Goal: Communication & Community: Ask a question

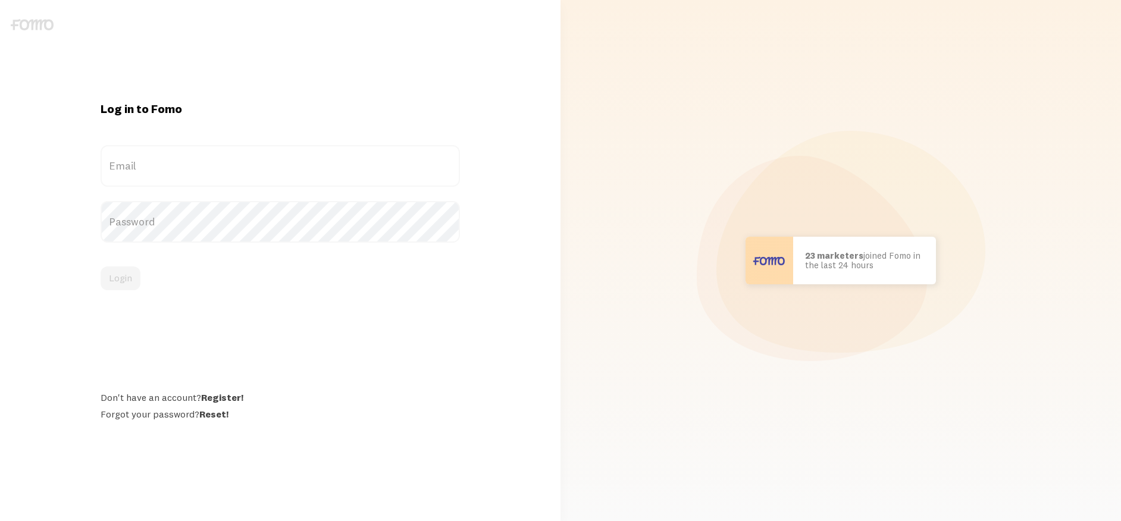
click at [340, 164] on label "Email" at bounding box center [280, 166] width 359 height 42
click at [340, 164] on input "Email" at bounding box center [280, 166] width 359 height 42
type input "[EMAIL_ADDRESS][DOMAIN_NAME]"
click at [123, 278] on button "Login" at bounding box center [121, 279] width 40 height 24
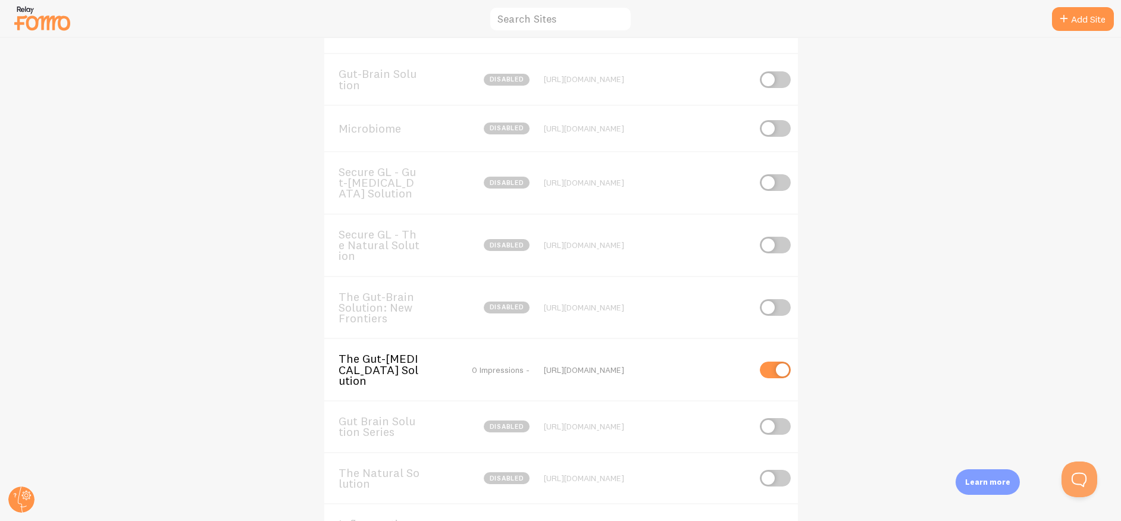
scroll to position [231, 0]
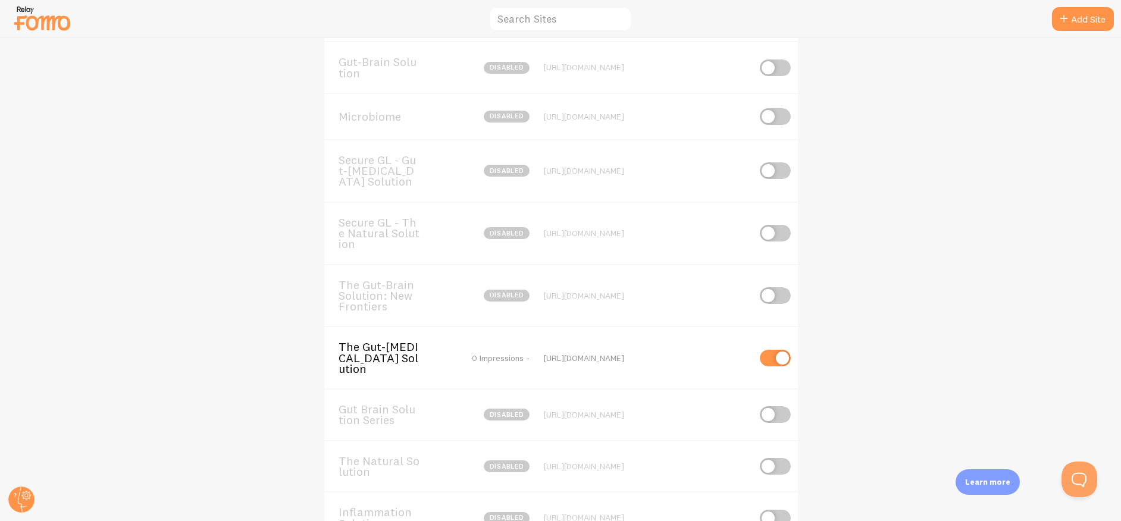
click at [776, 357] on input "checkbox" at bounding box center [775, 358] width 31 height 17
checkbox input "false"
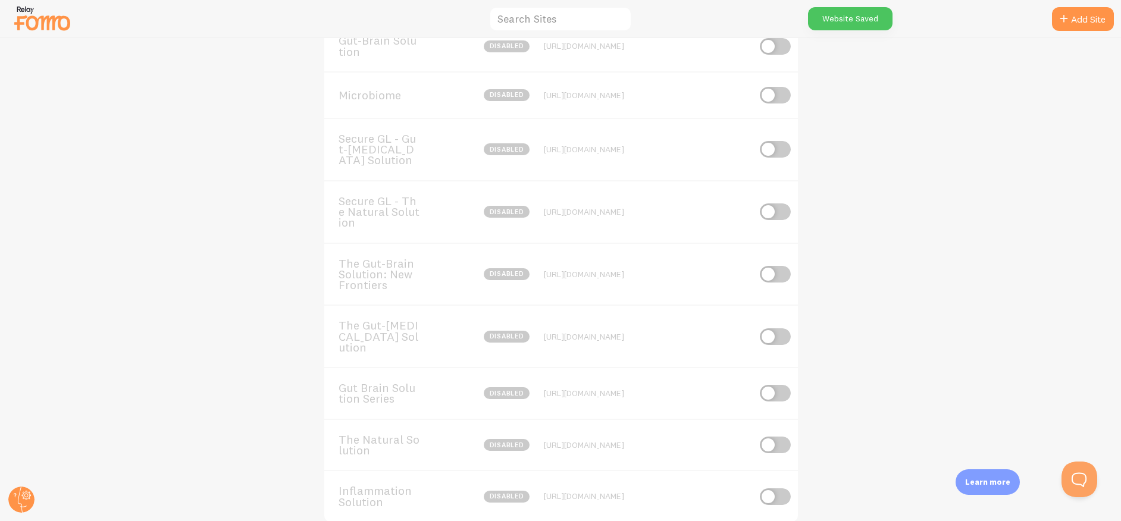
scroll to position [283, 0]
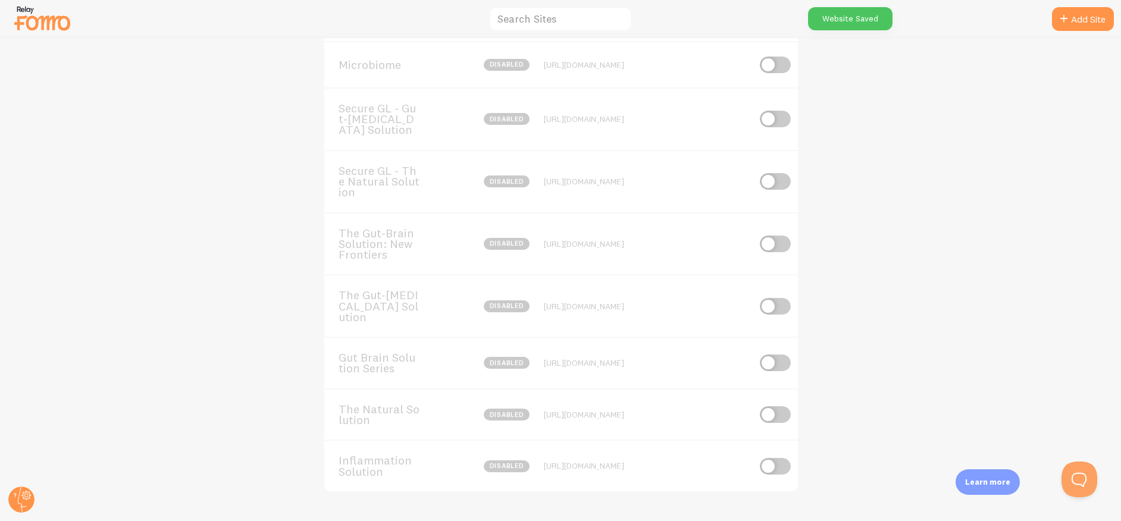
click at [393, 319] on span "The Gut-[MEDICAL_DATA] Solution" at bounding box center [387, 306] width 96 height 33
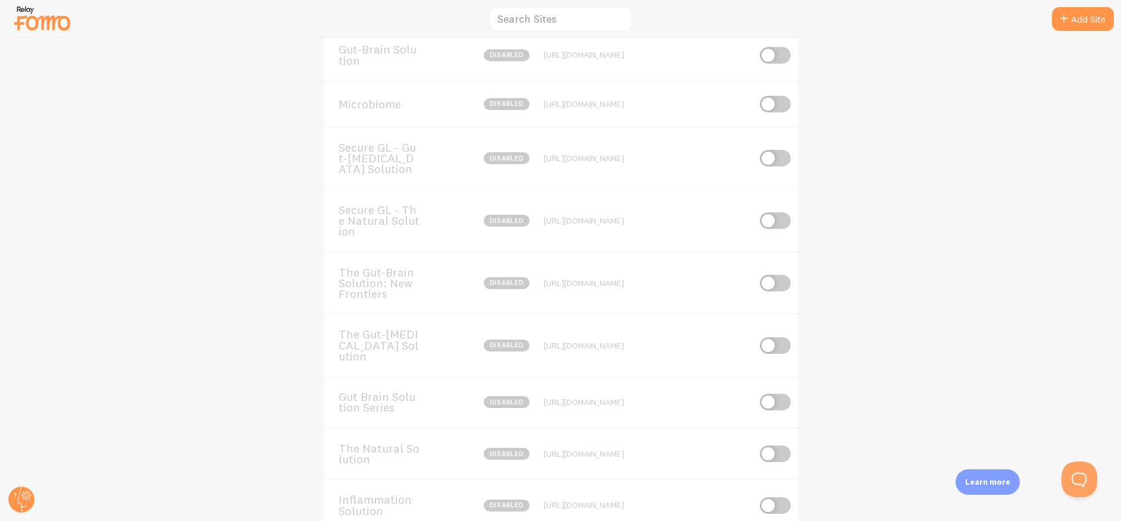
scroll to position [283, 0]
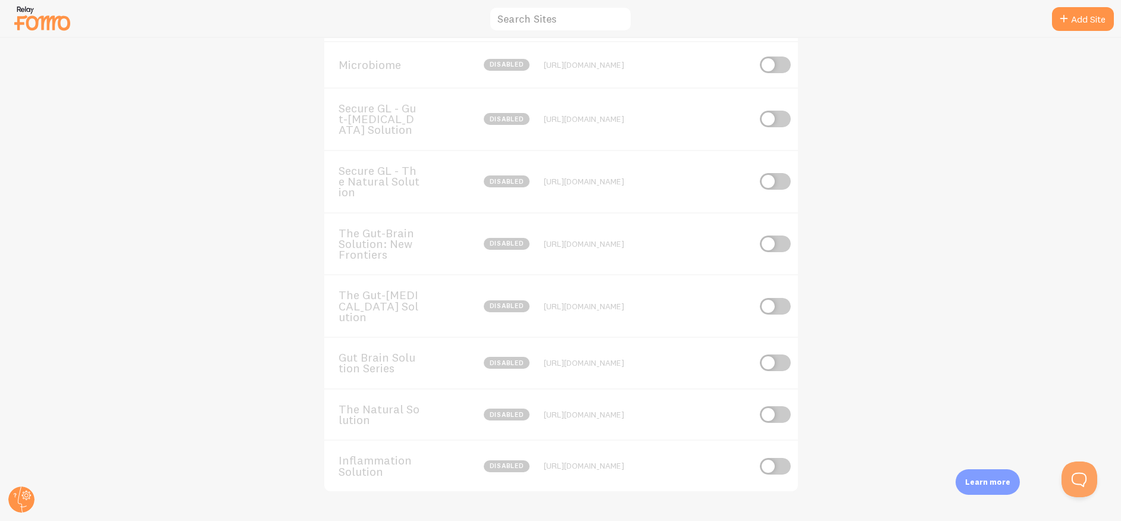
click at [377, 251] on span "The Gut-Brain Solution: New Frontiers" at bounding box center [387, 244] width 96 height 33
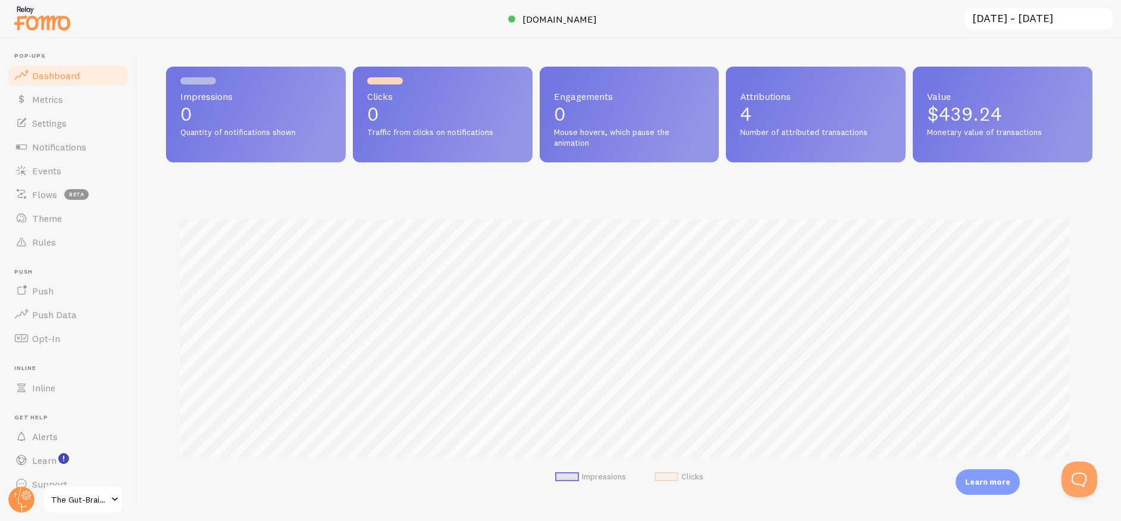
scroll to position [312, 917]
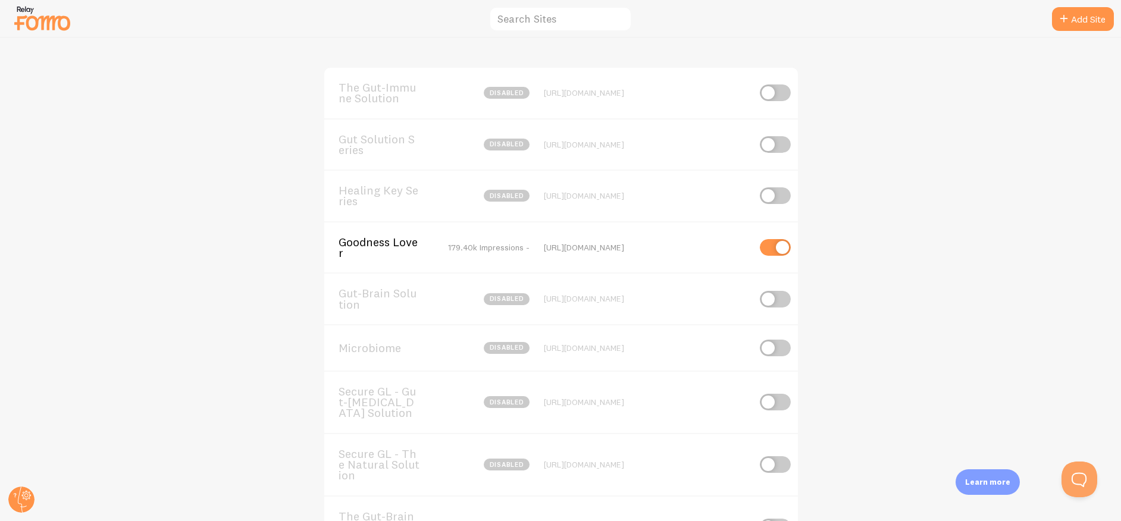
click at [359, 352] on span "Microbiome" at bounding box center [387, 348] width 96 height 11
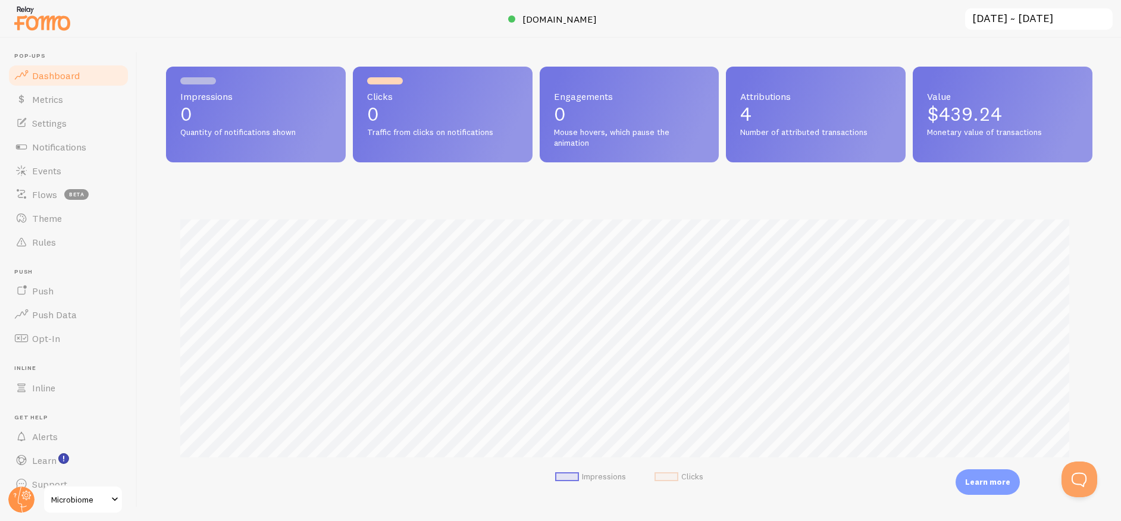
scroll to position [312, 917]
click at [64, 118] on span "Settings" at bounding box center [49, 123] width 35 height 12
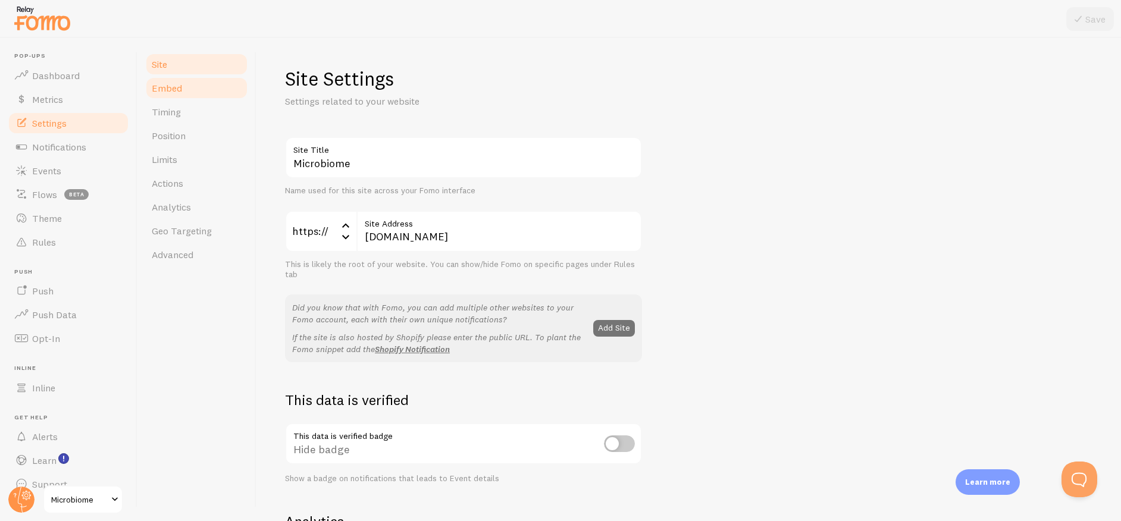
click at [183, 92] on link "Embed" at bounding box center [197, 88] width 104 height 24
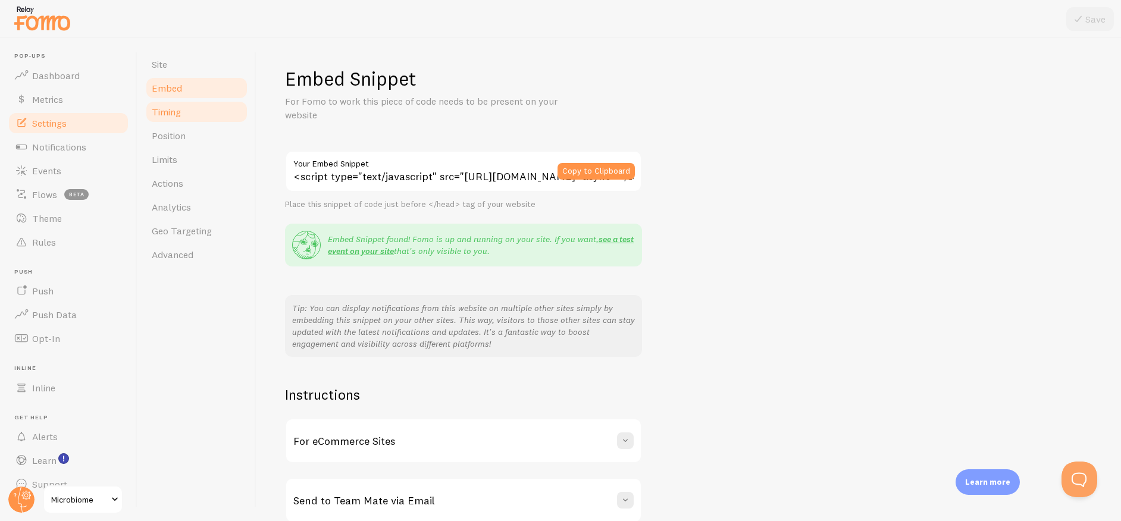
click at [208, 109] on link "Timing" at bounding box center [197, 112] width 104 height 24
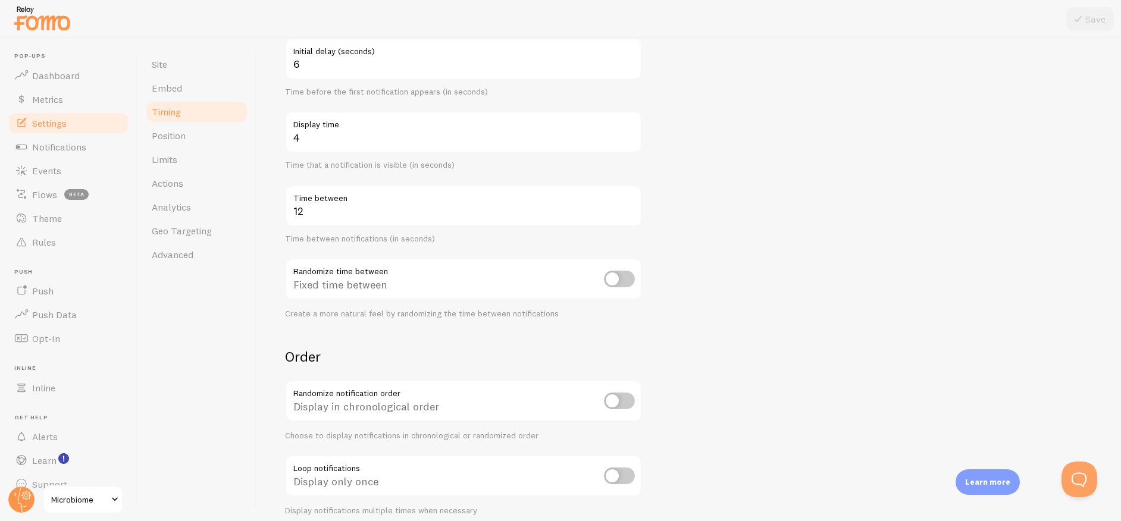
scroll to position [183, 0]
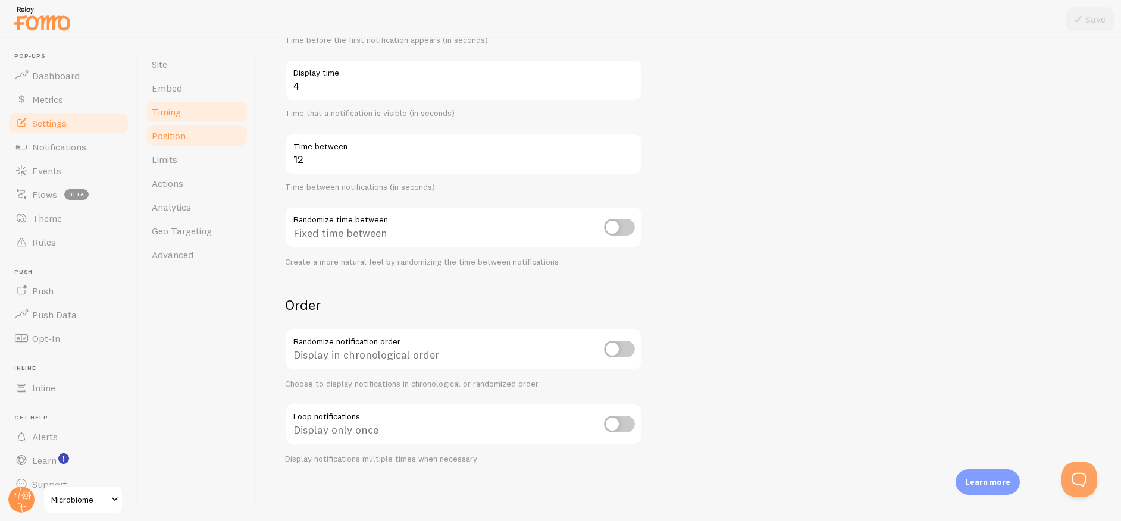
click at [173, 137] on span "Position" at bounding box center [169, 136] width 34 height 12
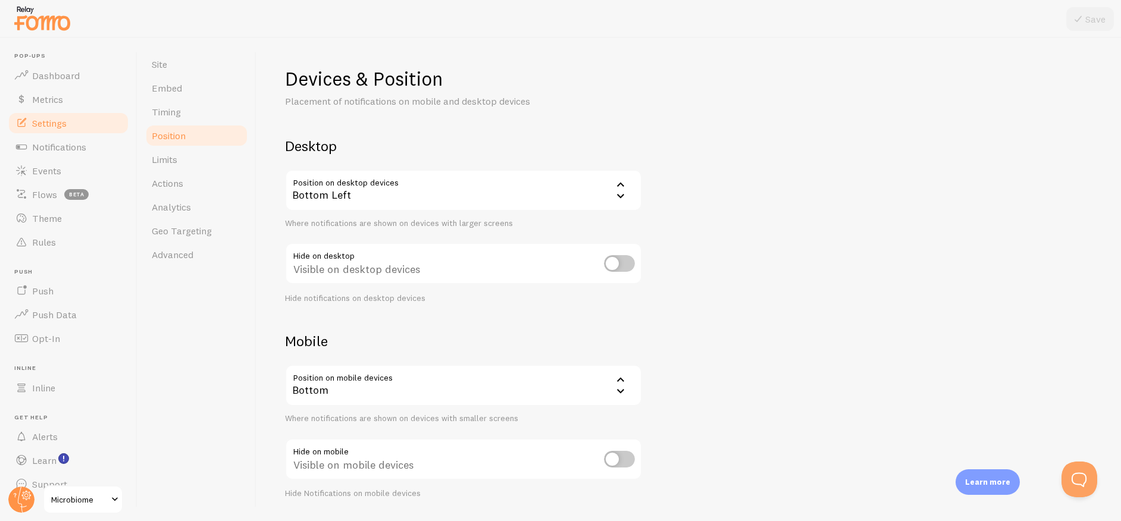
scroll to position [35, 0]
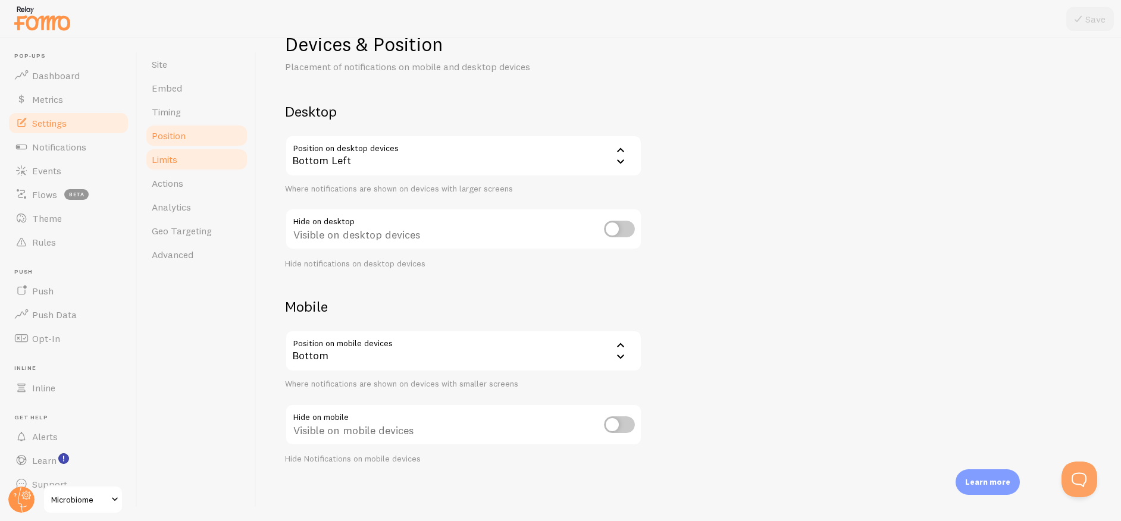
click at [177, 164] on span "Limits" at bounding box center [165, 159] width 26 height 12
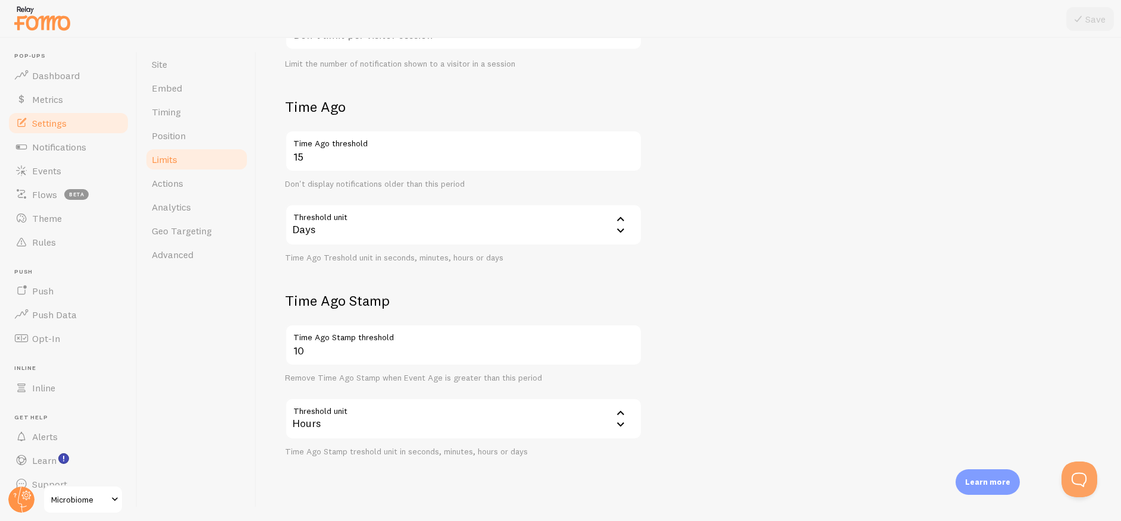
scroll to position [250, 0]
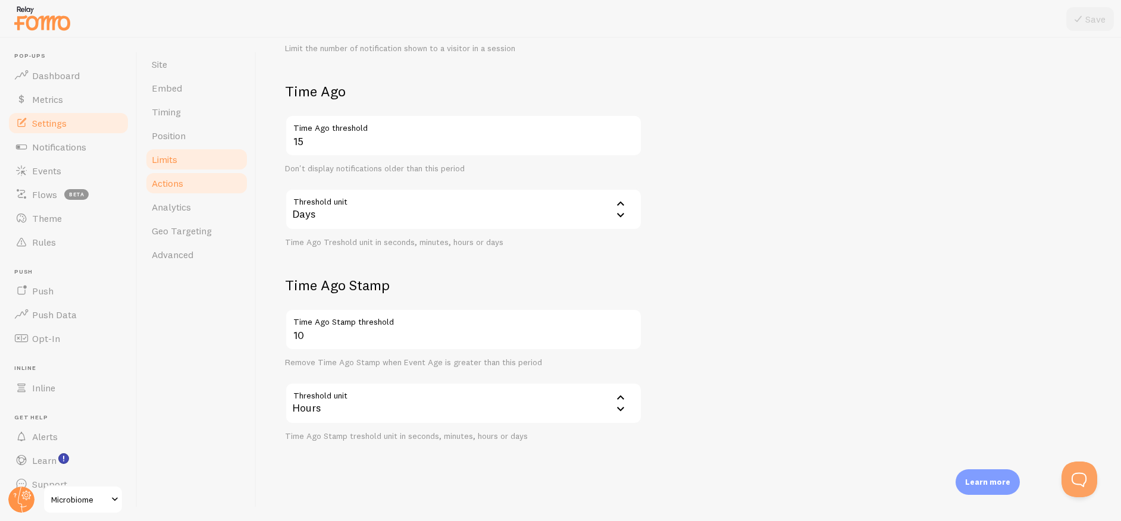
click at [193, 185] on link "Actions" at bounding box center [197, 183] width 104 height 24
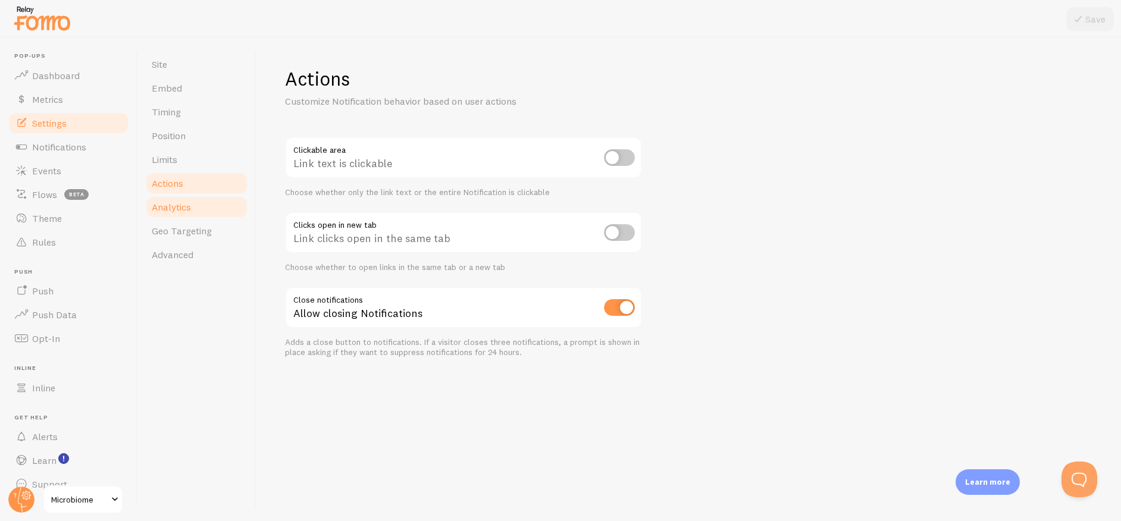
click at [190, 208] on span "Analytics" at bounding box center [171, 207] width 39 height 12
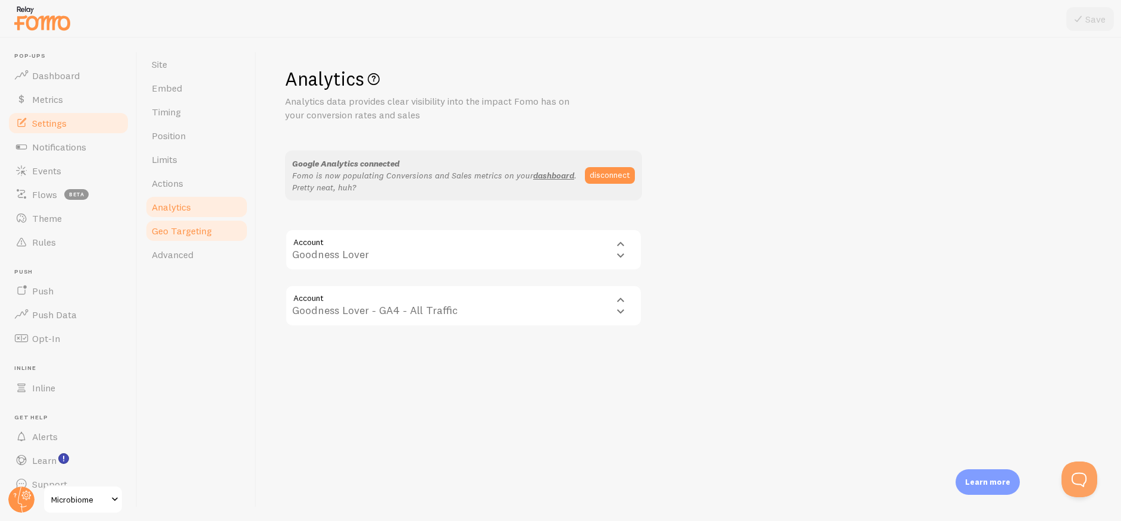
click at [209, 237] on link "Geo Targeting" at bounding box center [197, 231] width 104 height 24
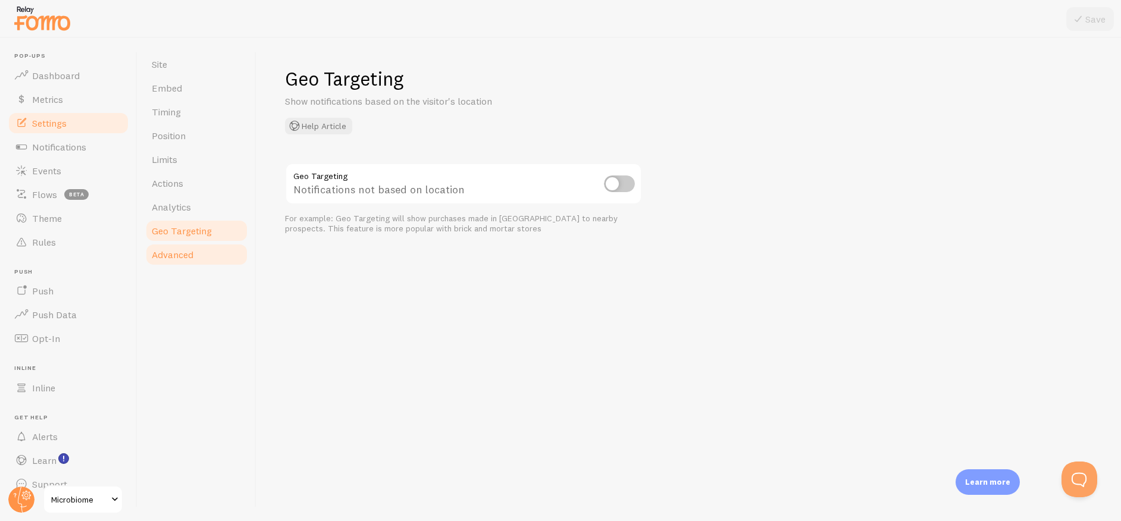
click at [200, 252] on link "Advanced" at bounding box center [197, 255] width 104 height 24
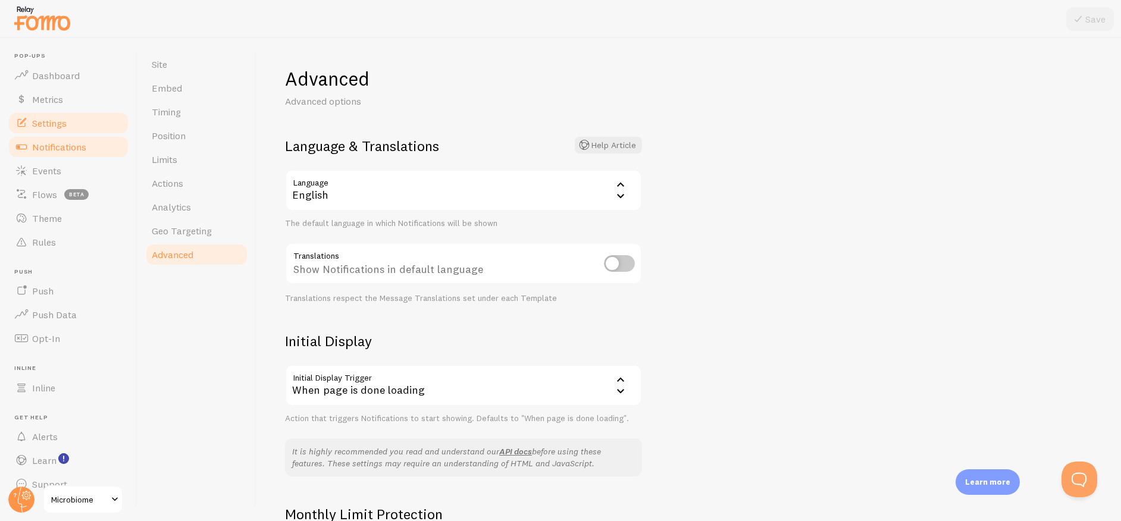
click at [84, 150] on span "Notifications" at bounding box center [59, 147] width 54 height 12
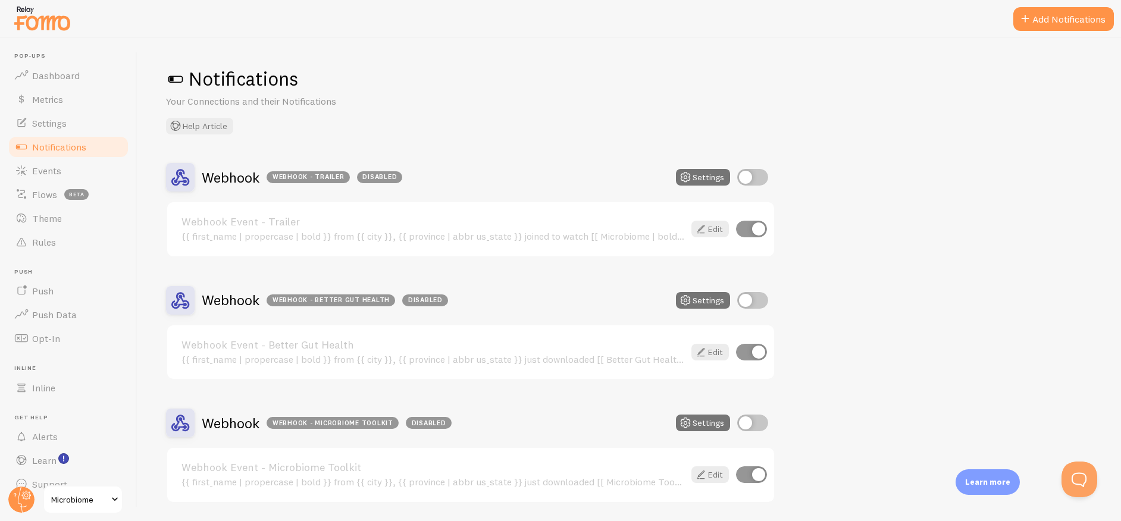
click at [74, 504] on span "Microbiome" at bounding box center [79, 500] width 57 height 14
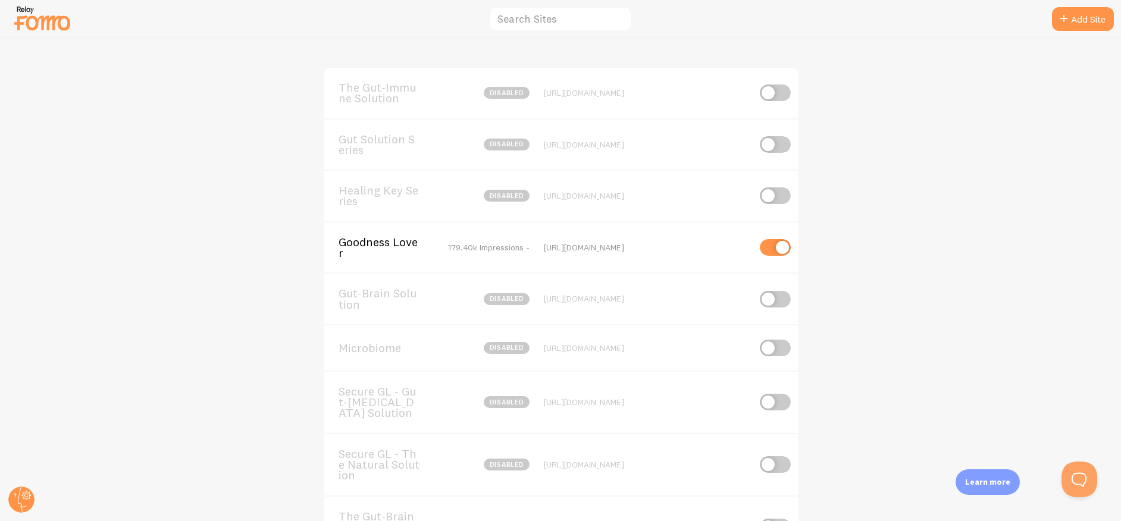
scroll to position [283, 0]
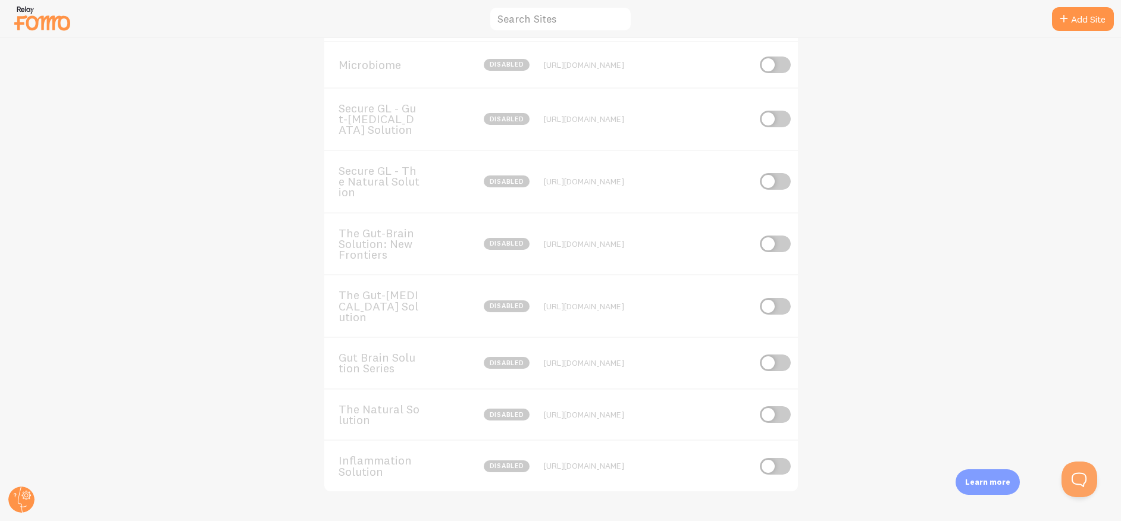
click at [387, 252] on span "The Gut-Brain Solution: New Frontiers" at bounding box center [387, 244] width 96 height 33
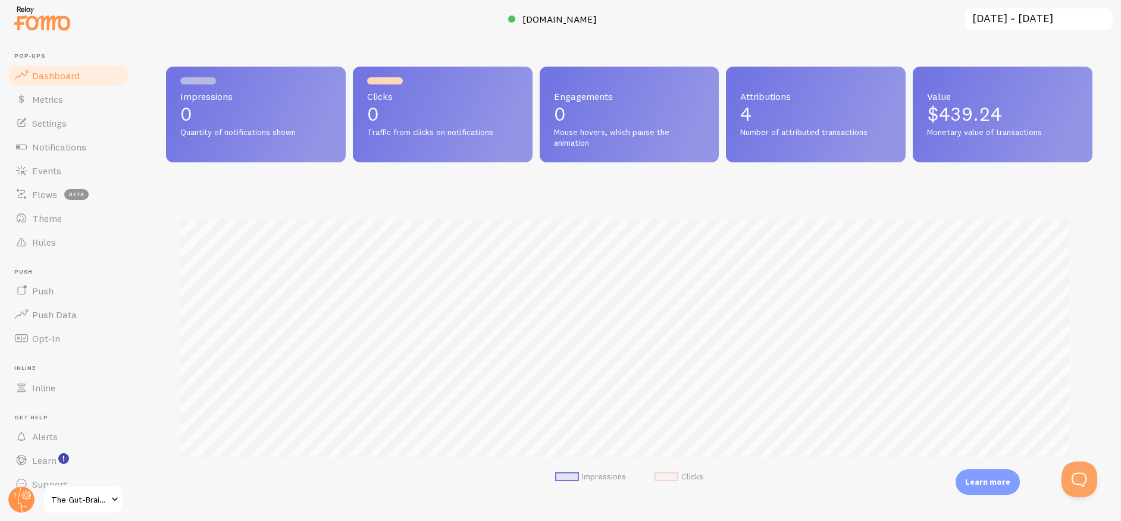
scroll to position [312, 917]
click at [62, 136] on link "Notifications" at bounding box center [68, 147] width 123 height 24
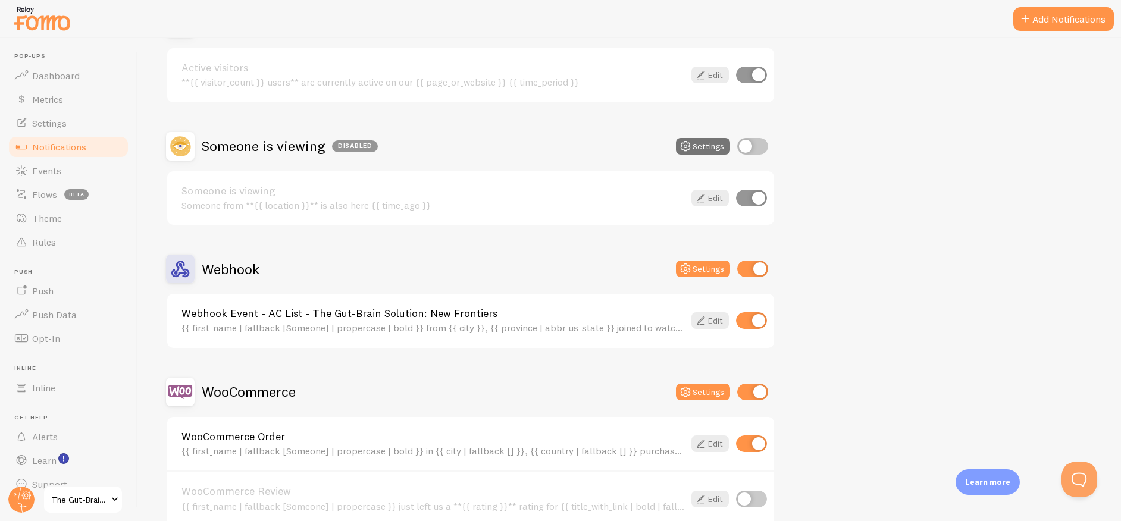
scroll to position [217, 0]
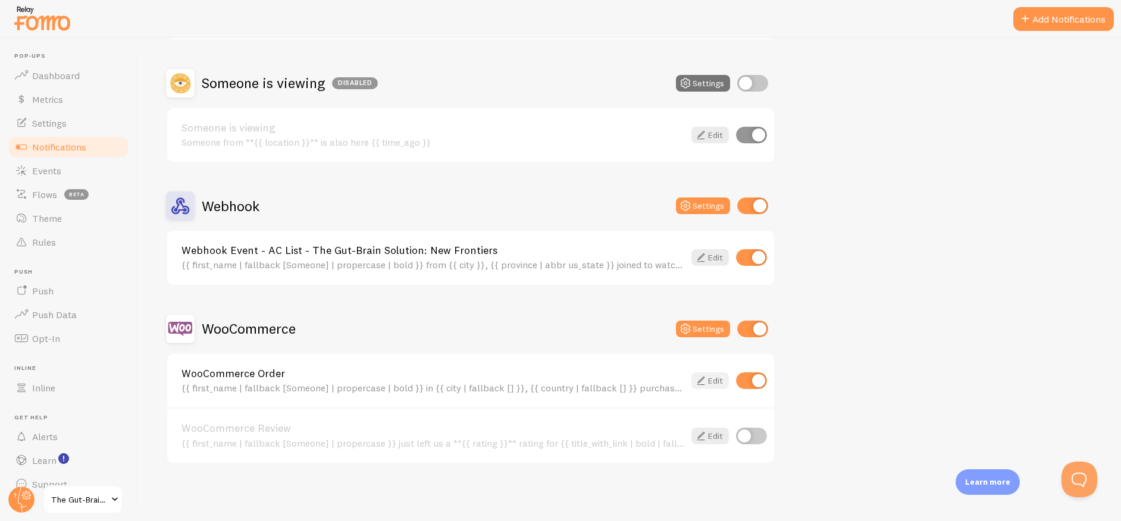
click at [709, 380] on link "Edit" at bounding box center [709, 380] width 37 height 17
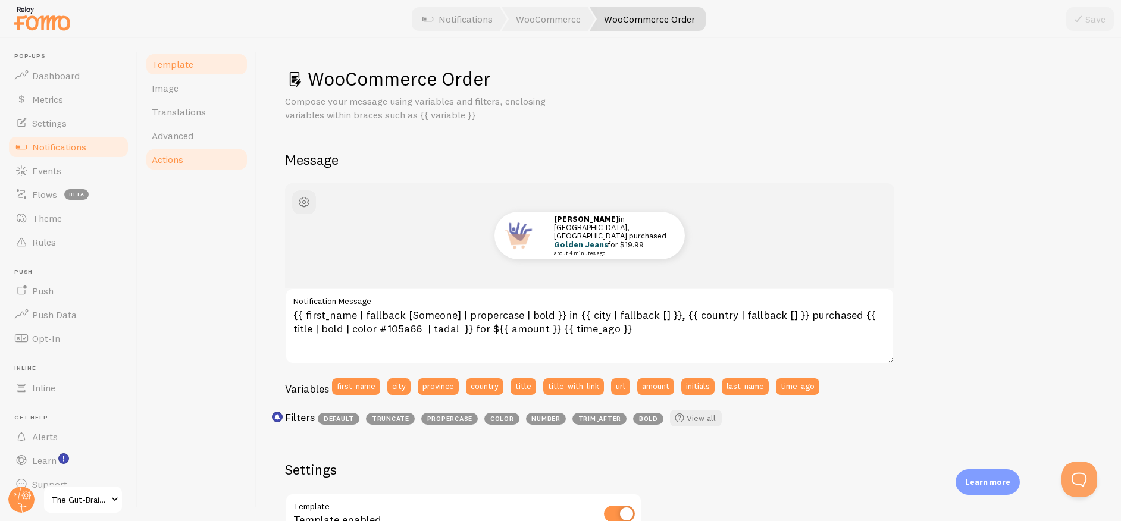
click at [170, 159] on span "Actions" at bounding box center [168, 159] width 32 height 12
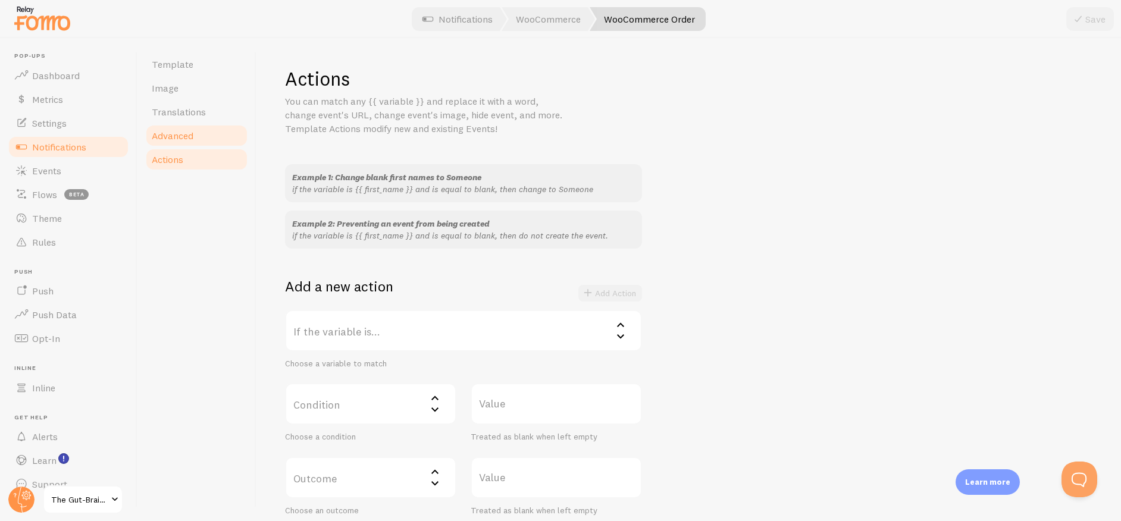
click at [168, 137] on span "Advanced" at bounding box center [173, 136] width 42 height 12
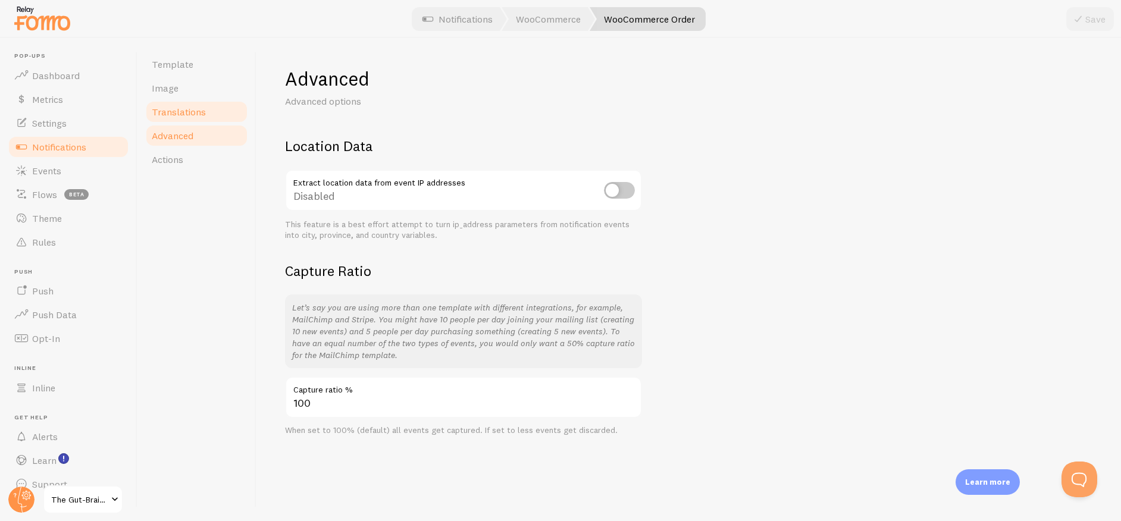
click at [187, 115] on span "Translations" at bounding box center [179, 112] width 54 height 12
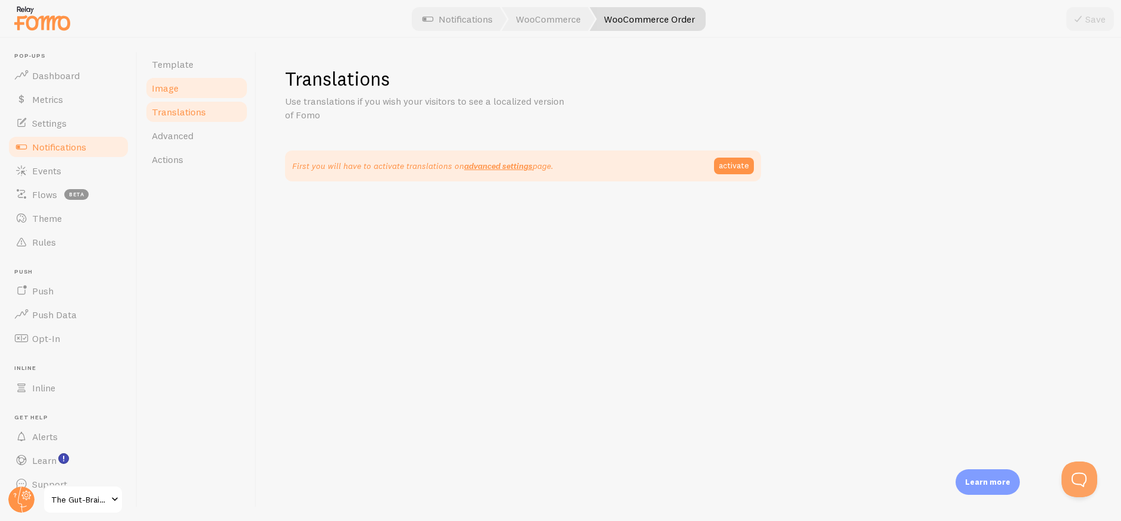
click at [171, 86] on span "Image" at bounding box center [165, 88] width 27 height 12
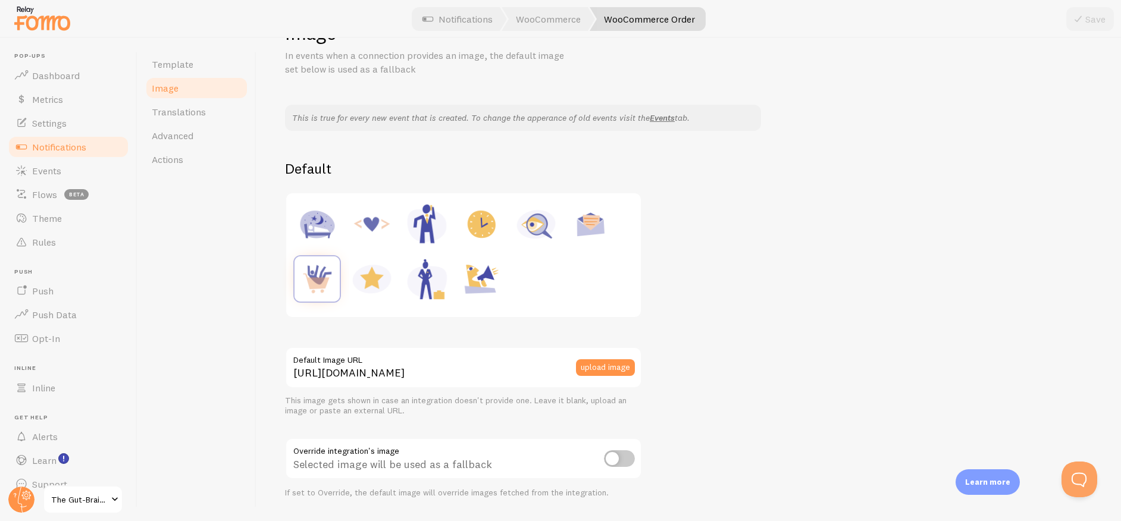
scroll to position [4, 0]
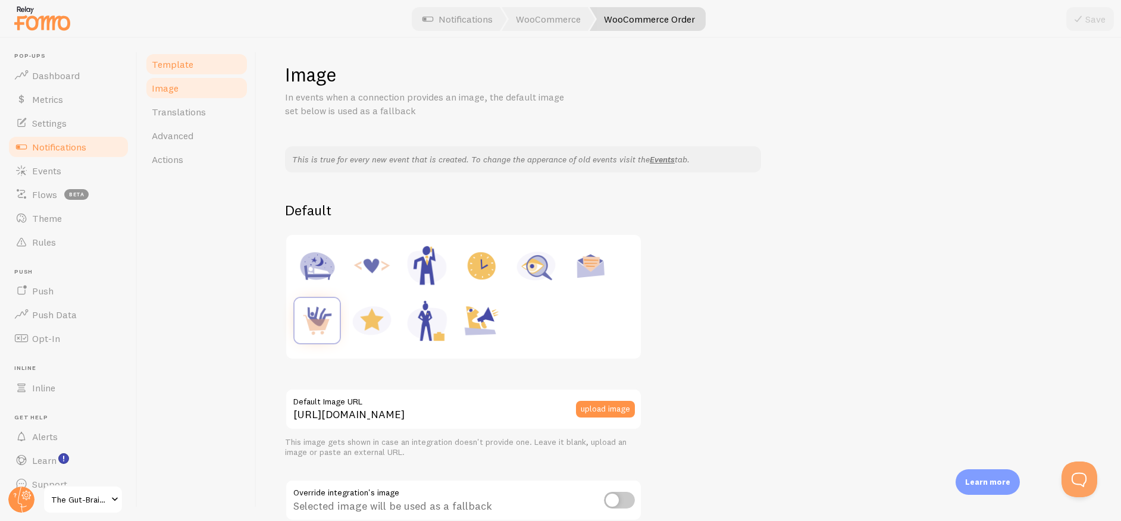
click at [182, 62] on span "Template" at bounding box center [173, 64] width 42 height 12
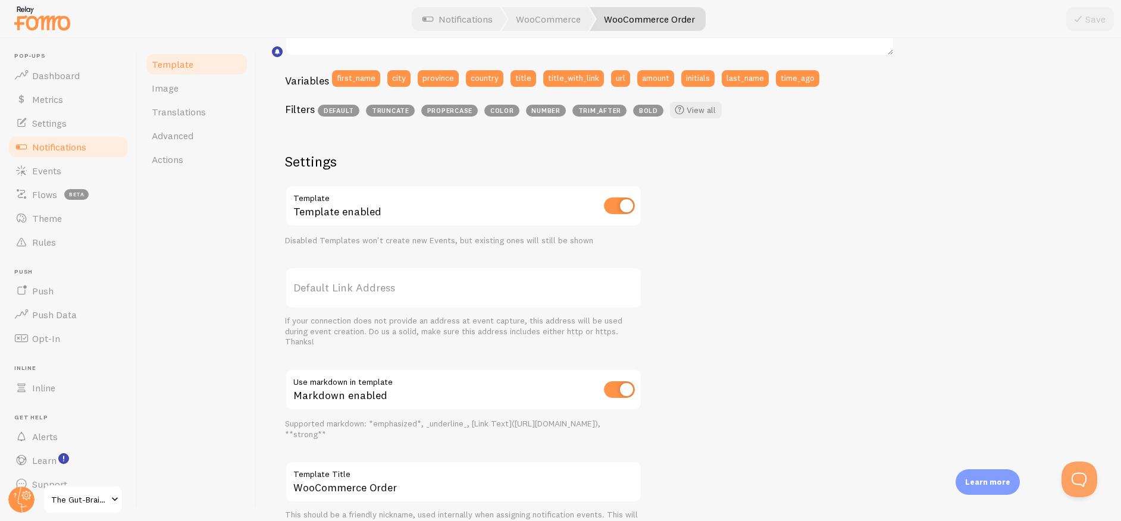
scroll to position [368, 0]
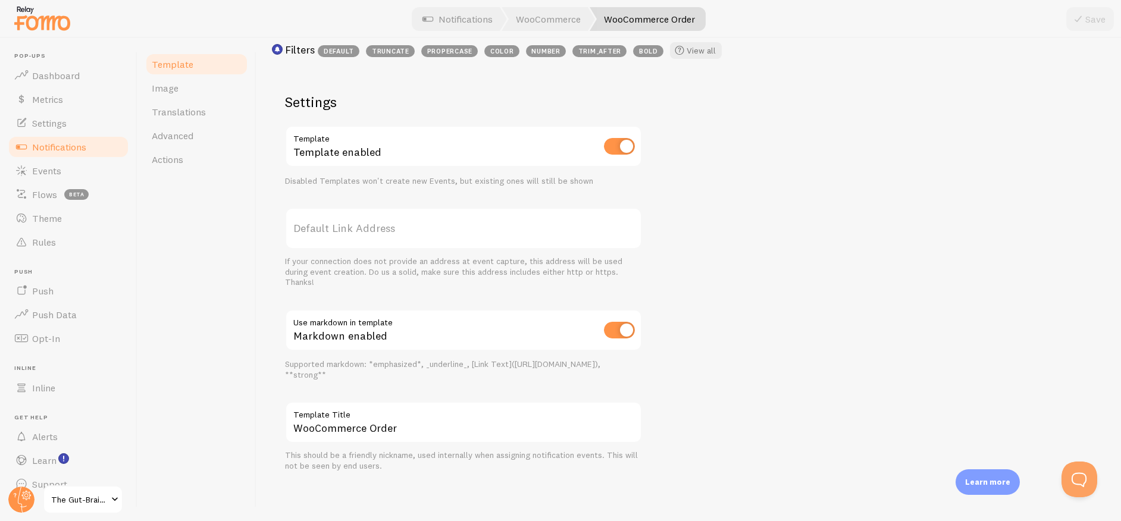
click at [983, 477] on p "Learn more" at bounding box center [987, 482] width 45 height 11
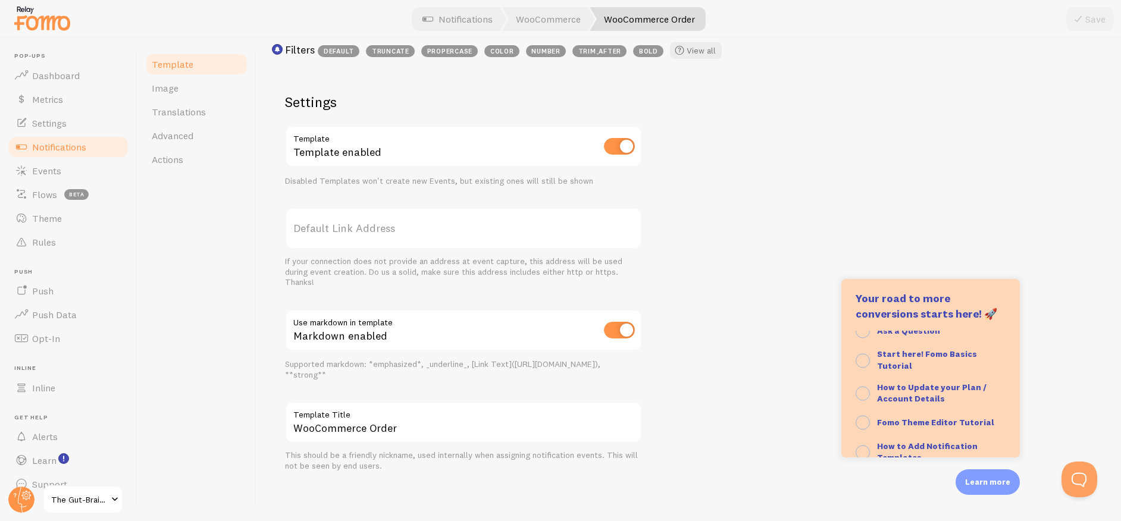
scroll to position [122, 0]
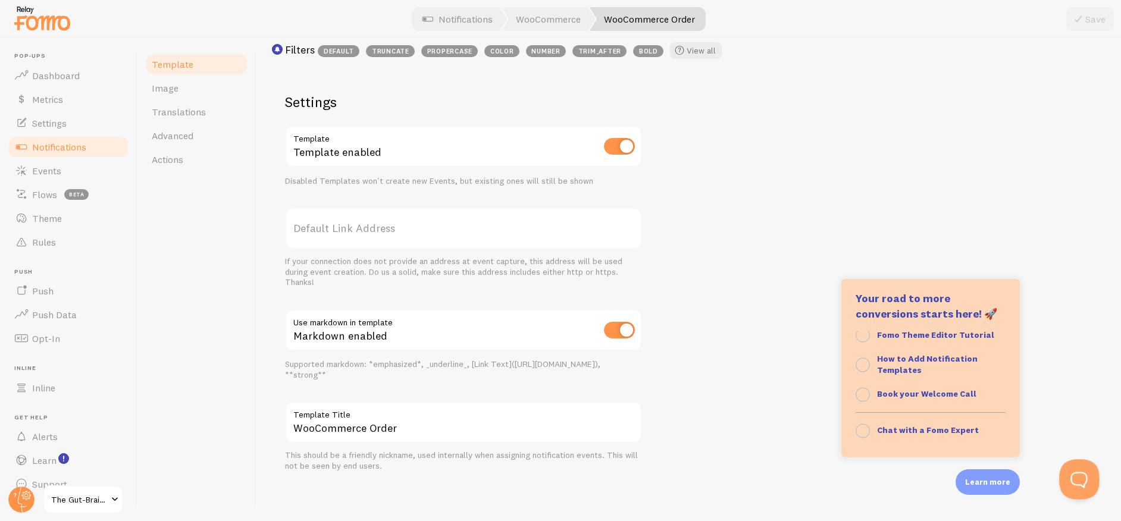
click at [1068, 463] on button "Open Beacon popover" at bounding box center [1077, 477] width 36 height 36
click at [1069, 469] on button "Open Beacon popover" at bounding box center [1077, 477] width 36 height 36
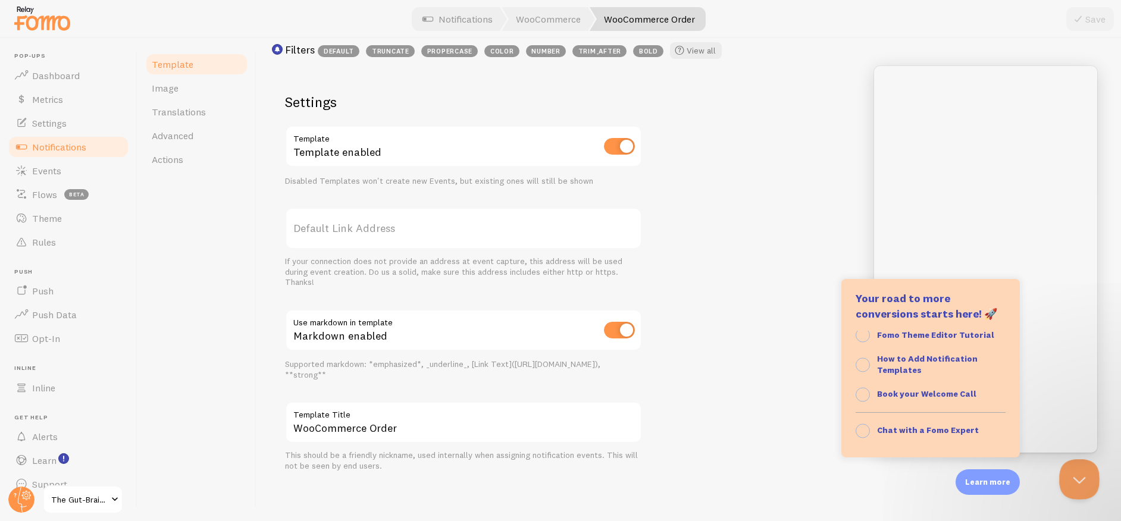
click at [1077, 477] on button "Close Beacon popover" at bounding box center [1077, 477] width 36 height 36
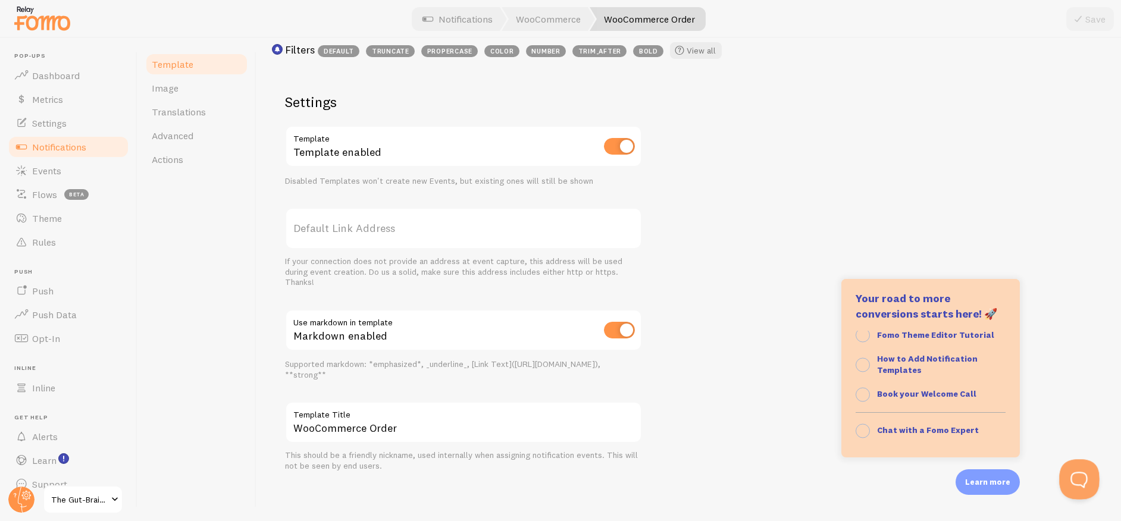
scroll to position [0, 0]
click at [1076, 475] on button "Open Beacon popover" at bounding box center [1077, 477] width 36 height 36
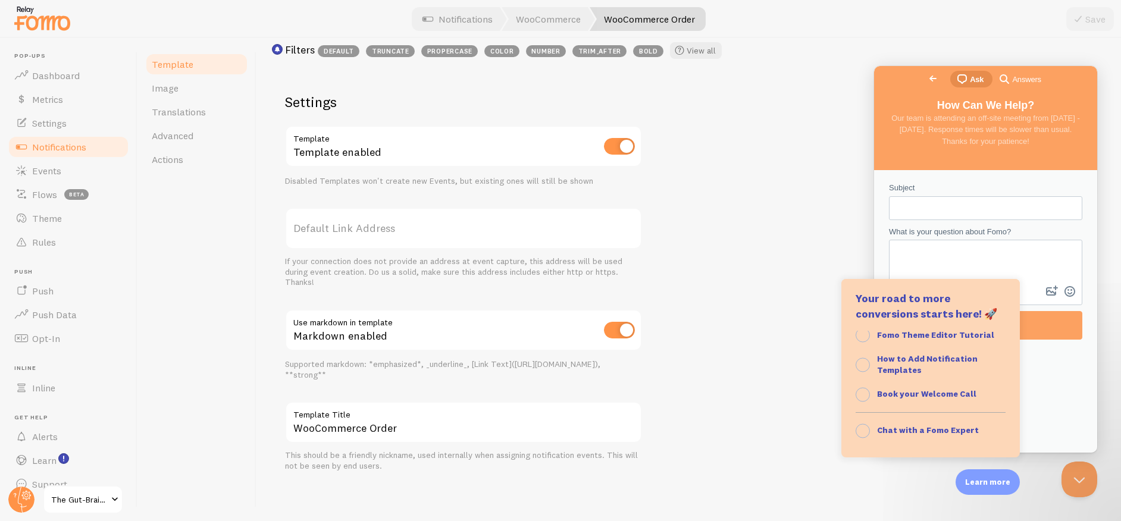
click at [996, 479] on p "Learn more" at bounding box center [987, 482] width 45 height 11
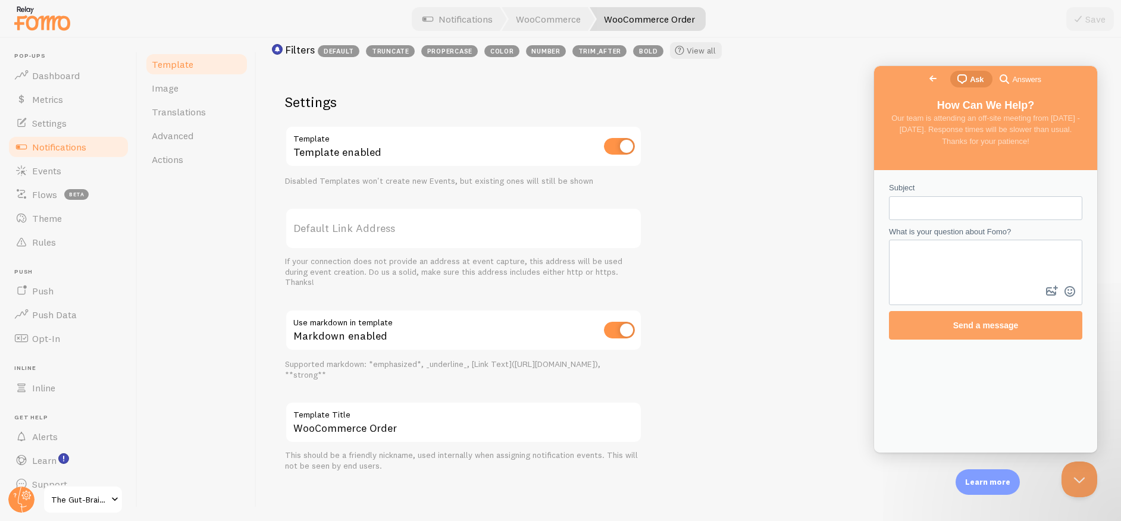
click at [997, 83] on span "search-medium" at bounding box center [1004, 78] width 14 height 14
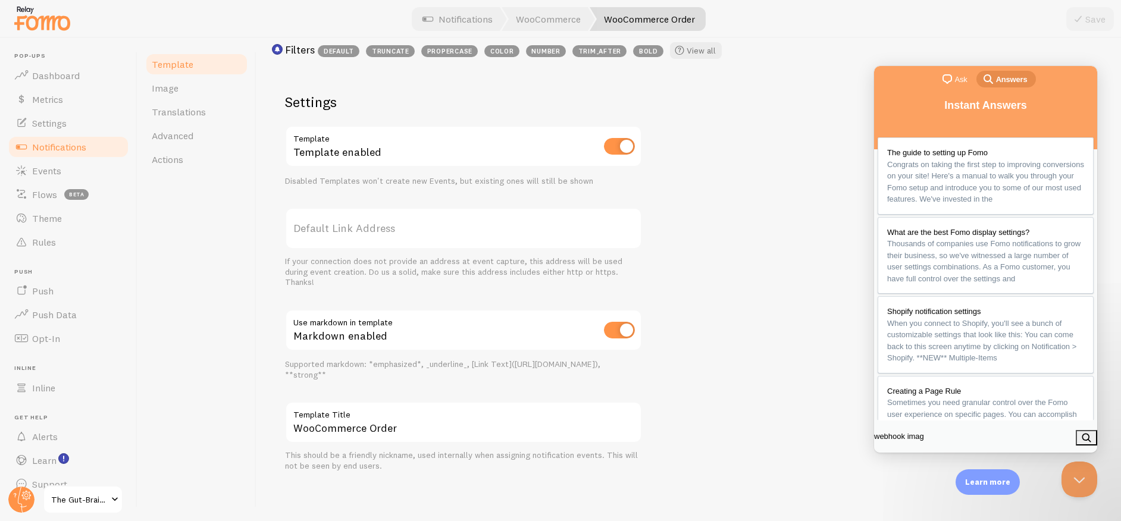
type input "webhook image"
click button "search" at bounding box center [1086, 437] width 21 height 15
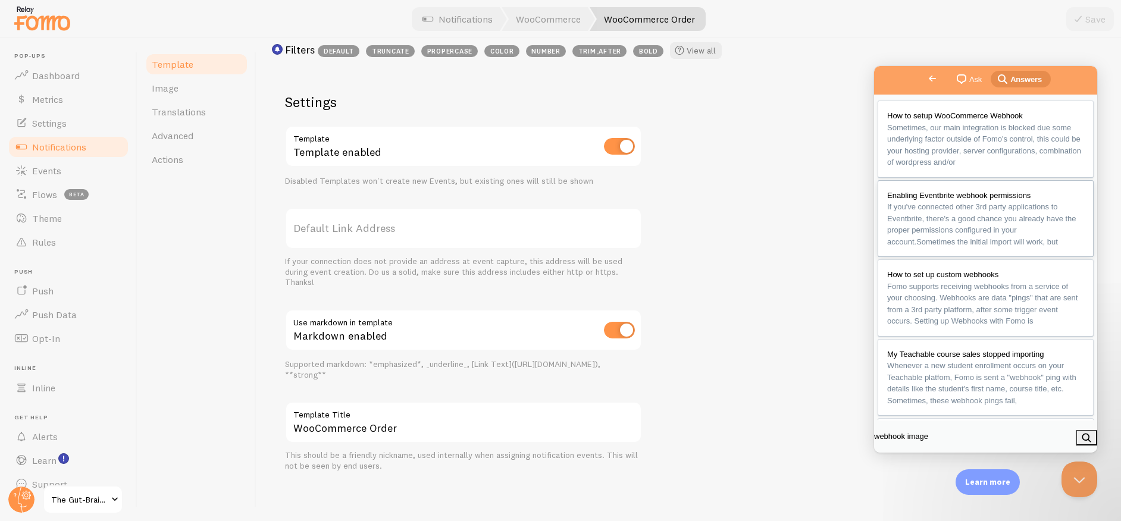
scroll to position [89, 0]
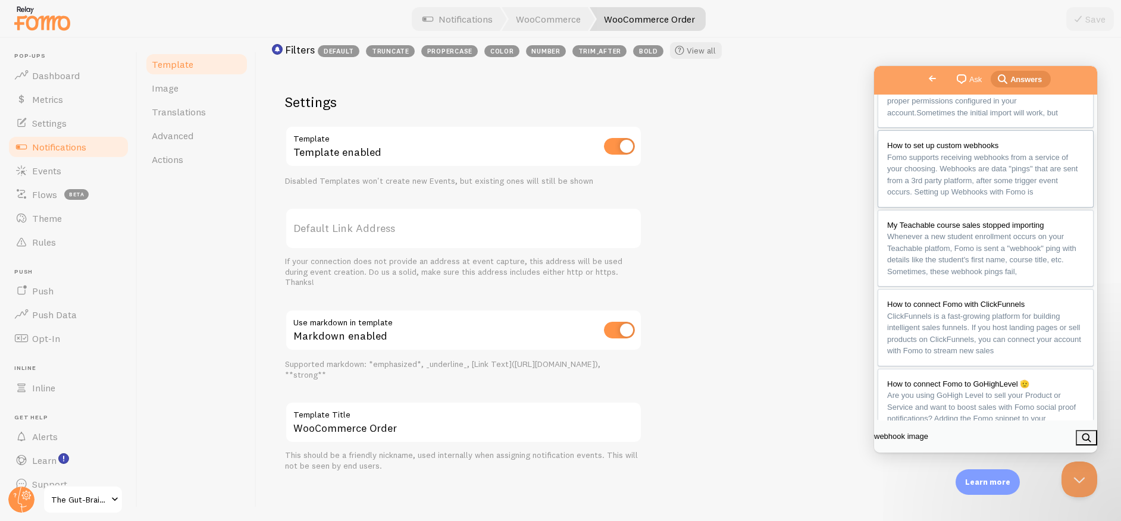
click at [971, 150] on span "How to set up custom webhooks" at bounding box center [942, 145] width 111 height 9
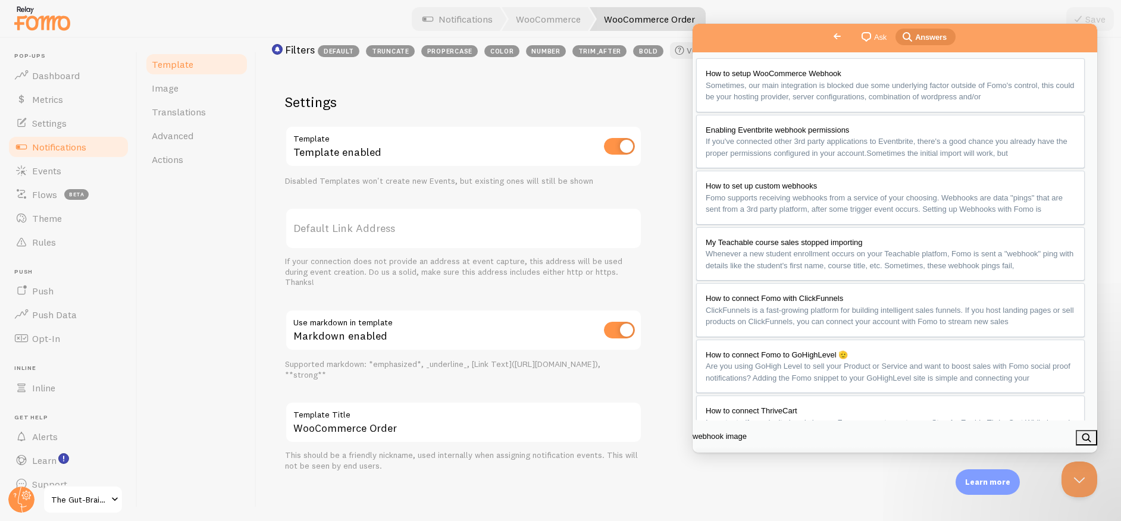
scroll to position [1595, 0]
click at [717, 459] on button "Close" at bounding box center [705, 466] width 21 height 15
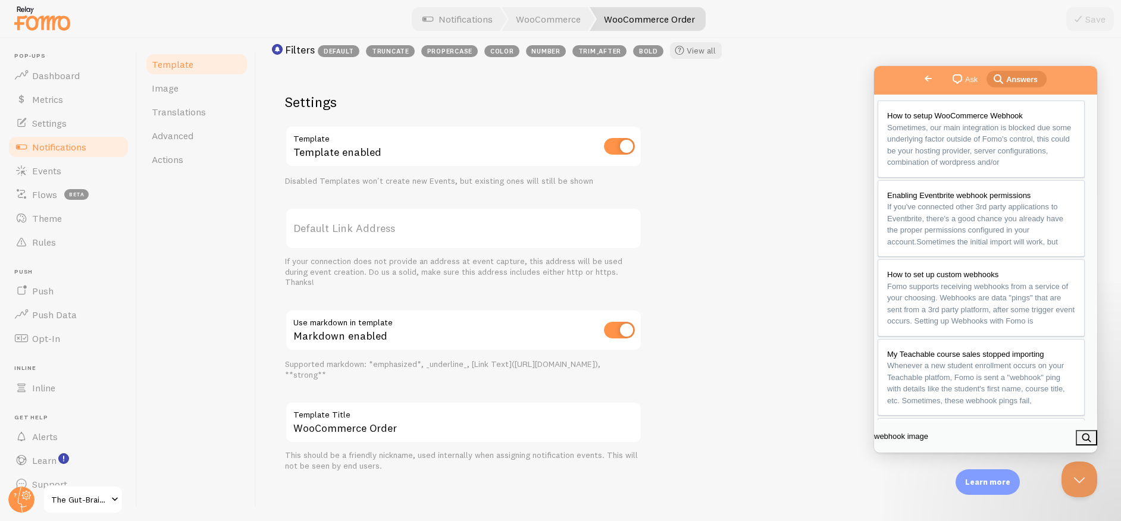
scroll to position [1411, 0]
click at [1065, 477] on button "Close Beacon popover" at bounding box center [1077, 477] width 36 height 36
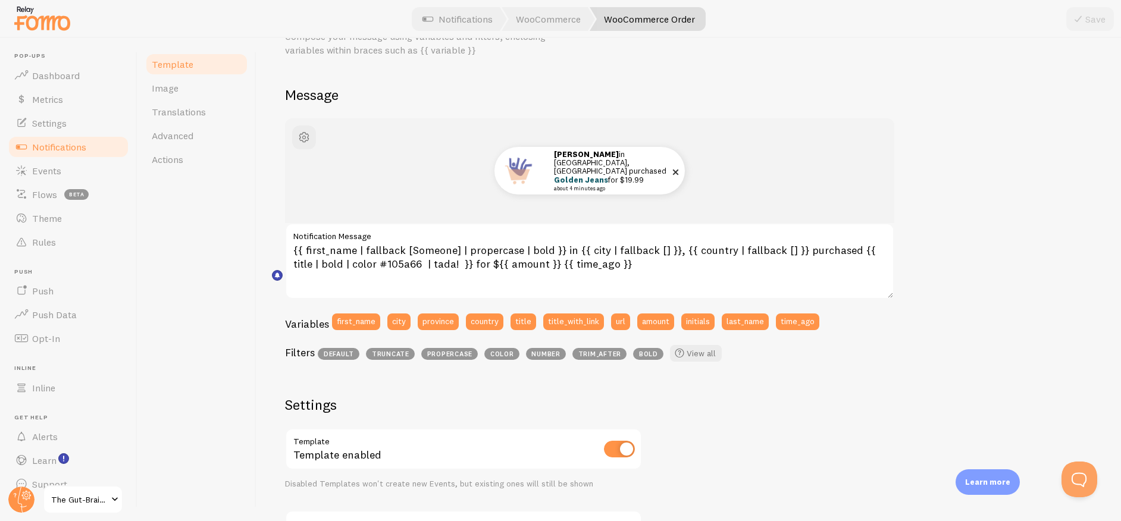
scroll to position [0, 0]
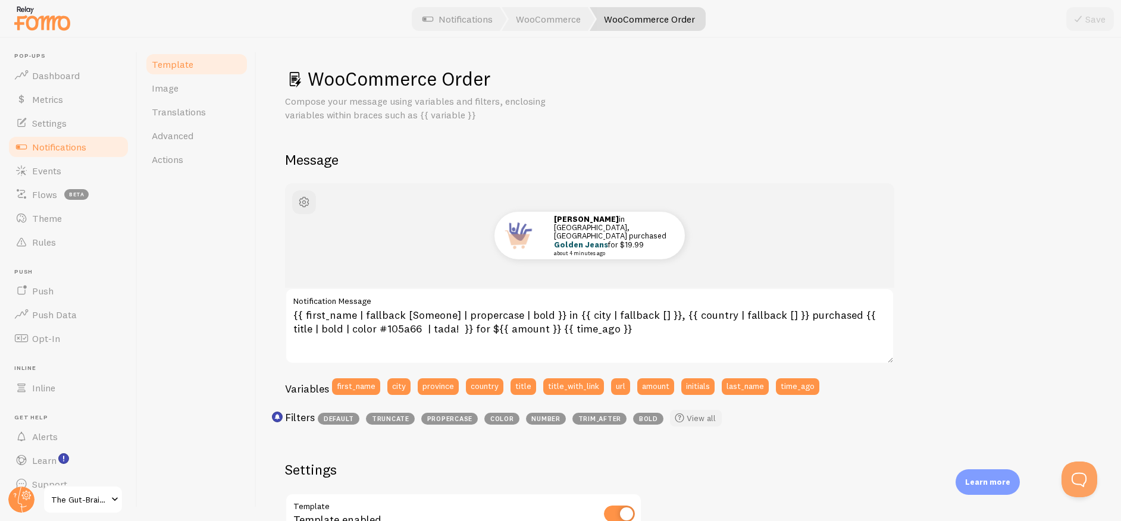
click at [689, 416] on link "View all" at bounding box center [696, 418] width 52 height 17
click at [1070, 478] on button "Open Beacon popover" at bounding box center [1077, 477] width 36 height 36
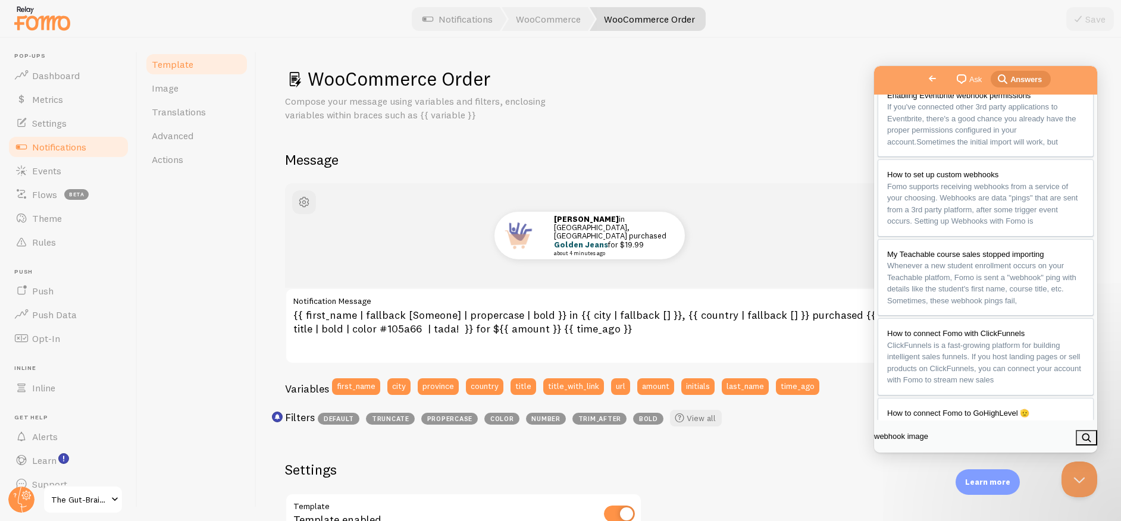
click at [874, 434] on html "Go back chat-square Ask search-medium Answers How to setup WooCommerce Webhook …" at bounding box center [985, 259] width 223 height 387
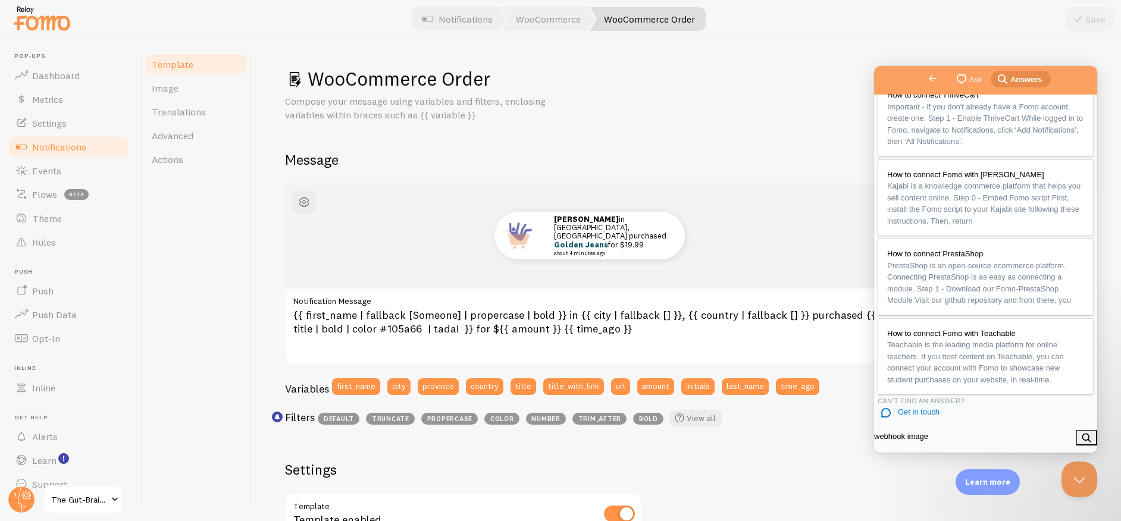
scroll to position [779, 0]
click at [934, 408] on span "Get in touch" at bounding box center [919, 412] width 42 height 9
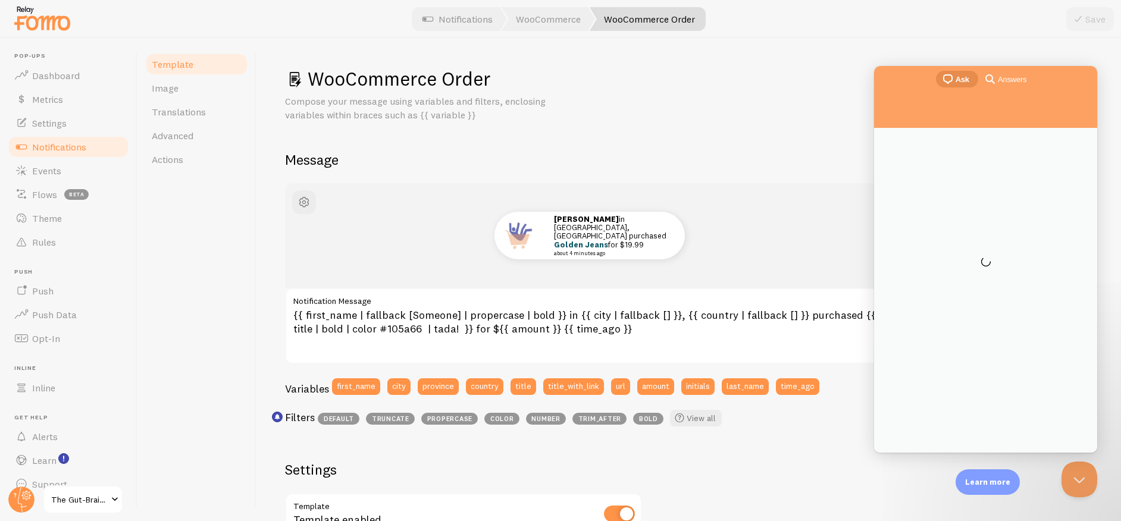
scroll to position [0, 0]
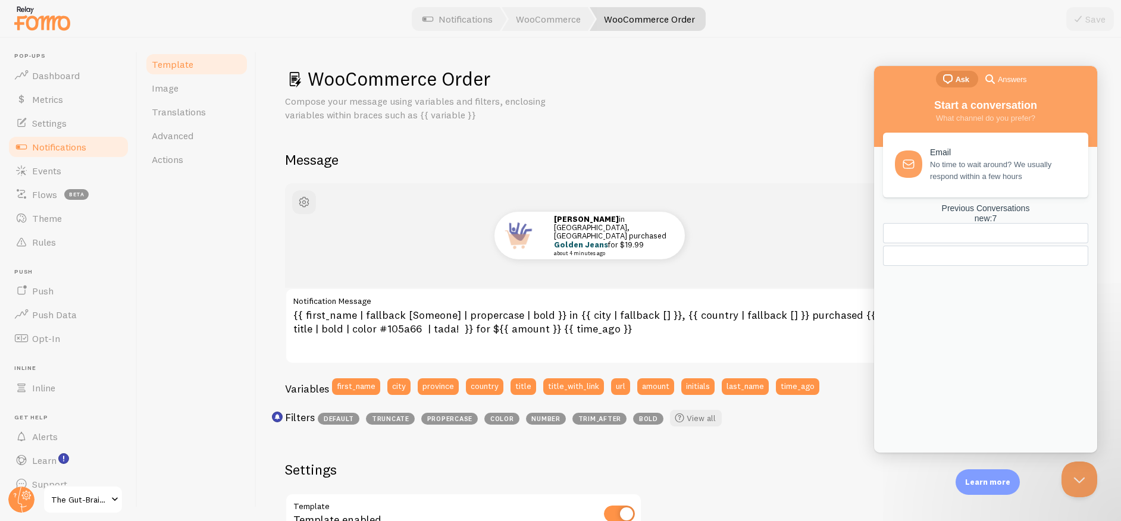
click at [979, 163] on span "No time to wait around? We usually respond within a few hours" at bounding box center [1002, 171] width 145 height 24
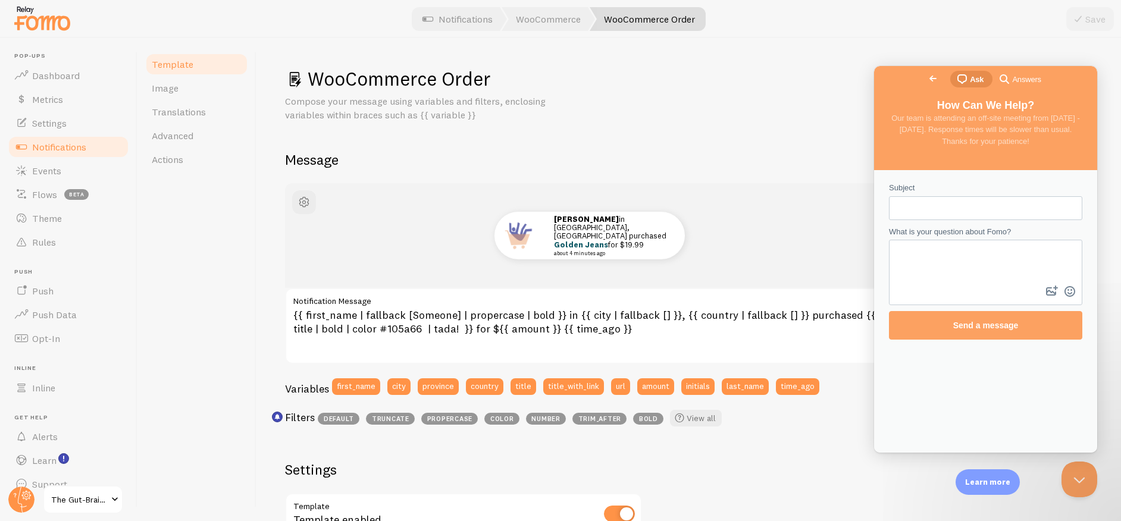
click at [969, 199] on input "Subject" at bounding box center [985, 208] width 174 height 21
type input "W"
click at [924, 208] on input "Webhoob Integration" at bounding box center [985, 208] width 174 height 21
type input "Webhook Integration"
click at [89, 143] on link "Notifications" at bounding box center [68, 147] width 123 height 24
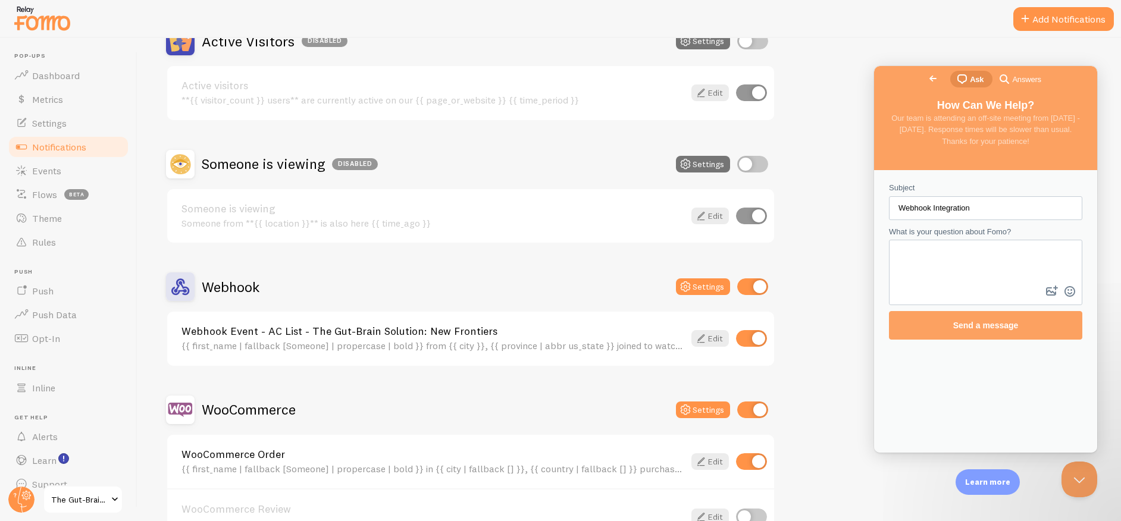
scroll to position [217, 0]
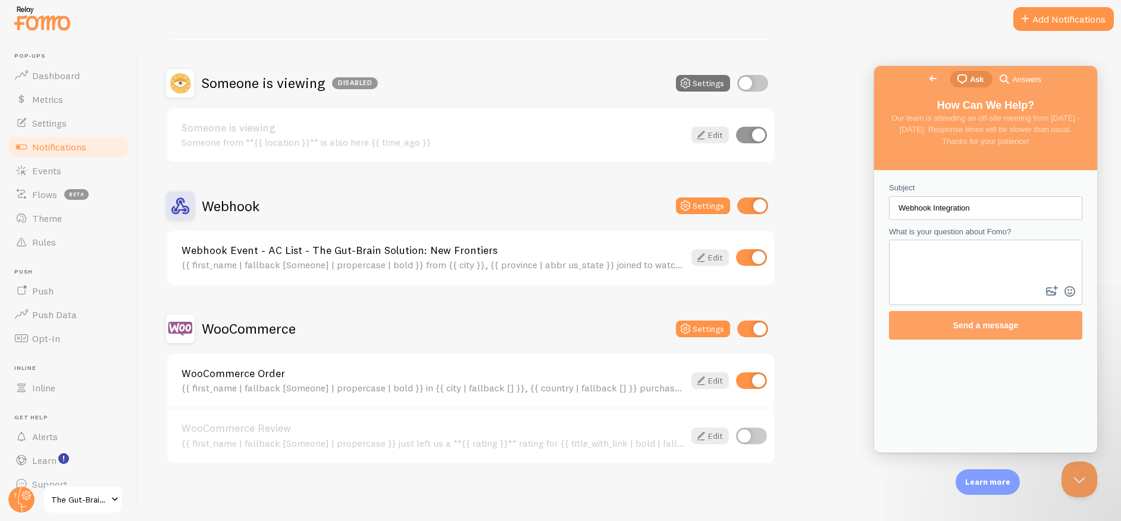
click at [976, 262] on textarea "What is your question about Fomo?" at bounding box center [985, 262] width 191 height 42
click at [1030, 273] on textarea "What would be the parameters for the notification image URL?" at bounding box center [985, 262] width 191 height 42
click at [1007, 256] on textarea "What would be the parameters for the notification image URL?" at bounding box center [985, 262] width 191 height 42
drag, startPoint x: 1032, startPoint y: 264, endPoint x: 1010, endPoint y: 271, distance: 23.0
click at [1008, 256] on textarea "What would be the parameters for the notification image URL?" at bounding box center [985, 262] width 191 height 42
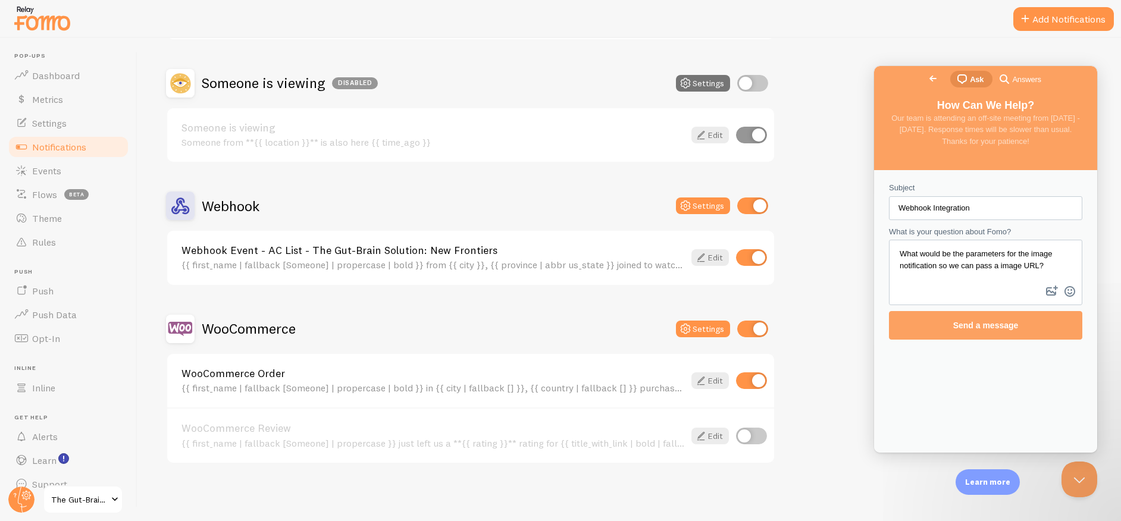
click at [966, 253] on textarea "What would be the parameters for the image notification so we can pass a image …" at bounding box center [985, 262] width 191 height 42
click at [994, 293] on div "Contact form" at bounding box center [985, 272] width 193 height 65
drag, startPoint x: 1021, startPoint y: 254, endPoint x: 1028, endPoint y: 260, distance: 9.3
click at [1021, 254] on textarea "What would be the API parameters for the image notification so we can pass a im…" at bounding box center [985, 262] width 191 height 42
click at [980, 287] on div "Contact form" at bounding box center [985, 272] width 193 height 65
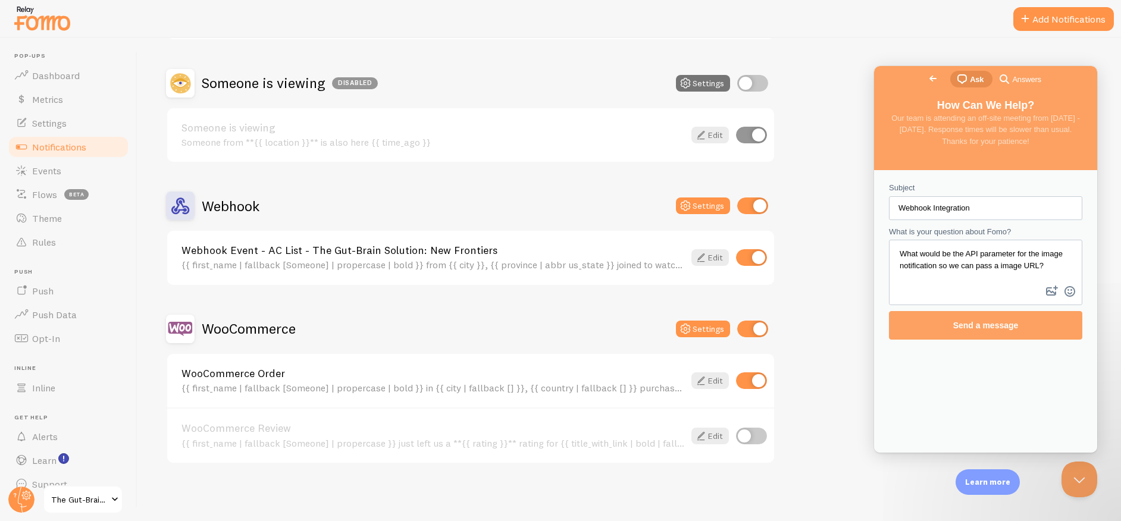
click at [1027, 266] on textarea "What would be the API parameter for the image notification so we can pass a ima…" at bounding box center [985, 262] width 191 height 42
type textarea "What would be the API parameter for the image notification so we can pass the i…"
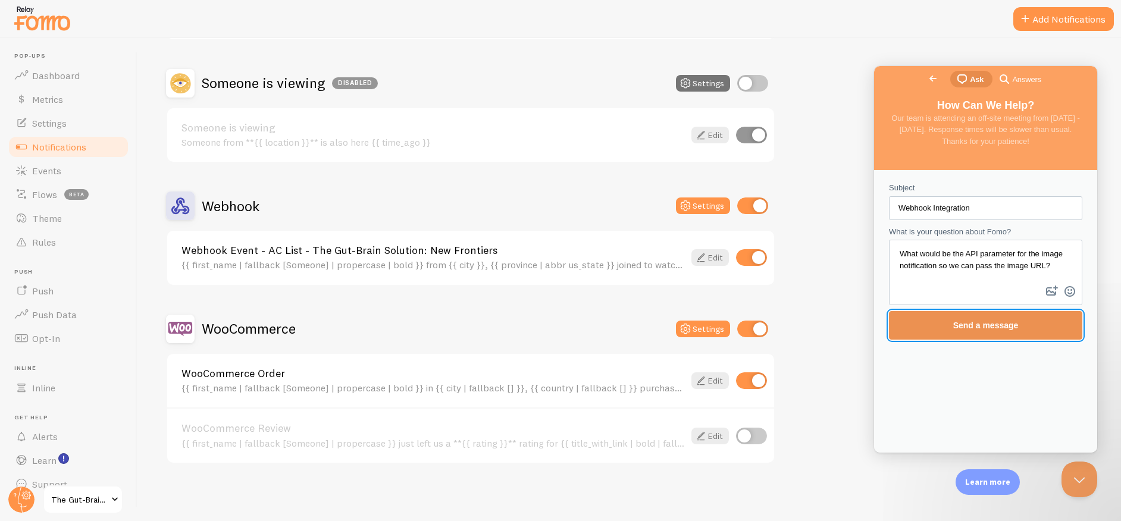
click at [1007, 328] on span "Send a message" at bounding box center [985, 326] width 65 height 10
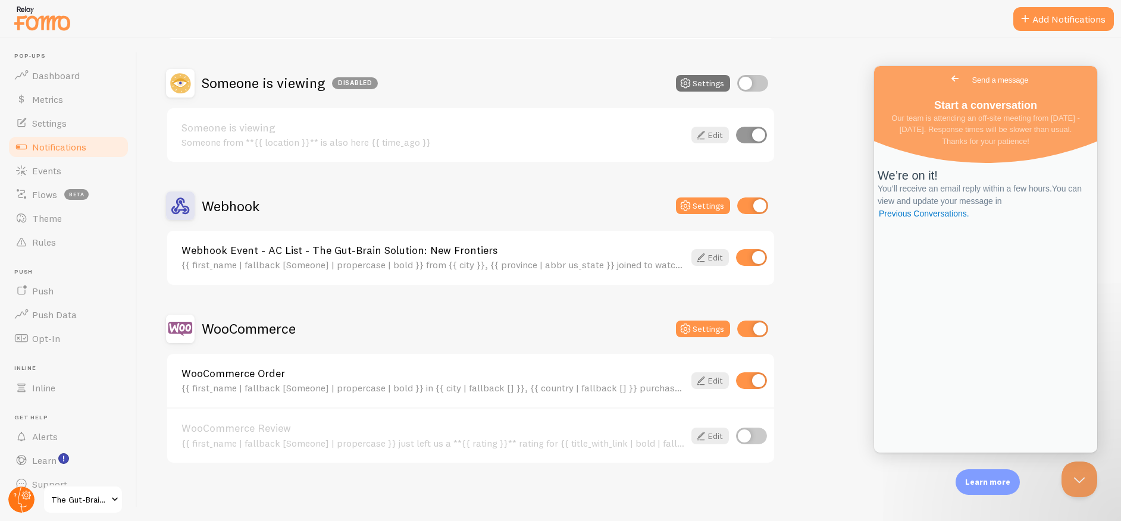
click at [21, 495] on circle at bounding box center [21, 500] width 26 height 26
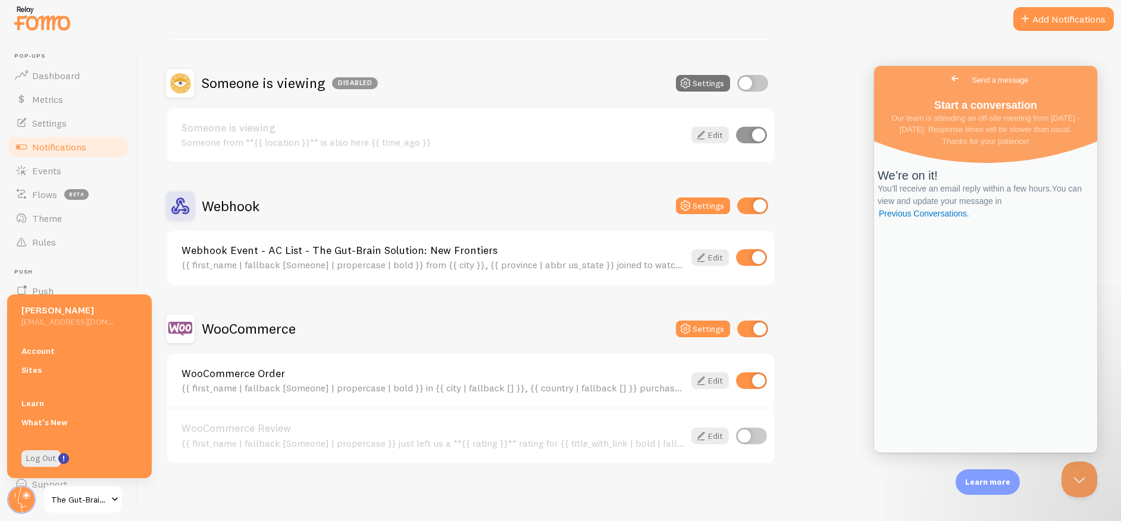
click at [374, 249] on link "Webhook Event - AC List - The Gut-Brain Solution: New Frontiers" at bounding box center [432, 250] width 503 height 11
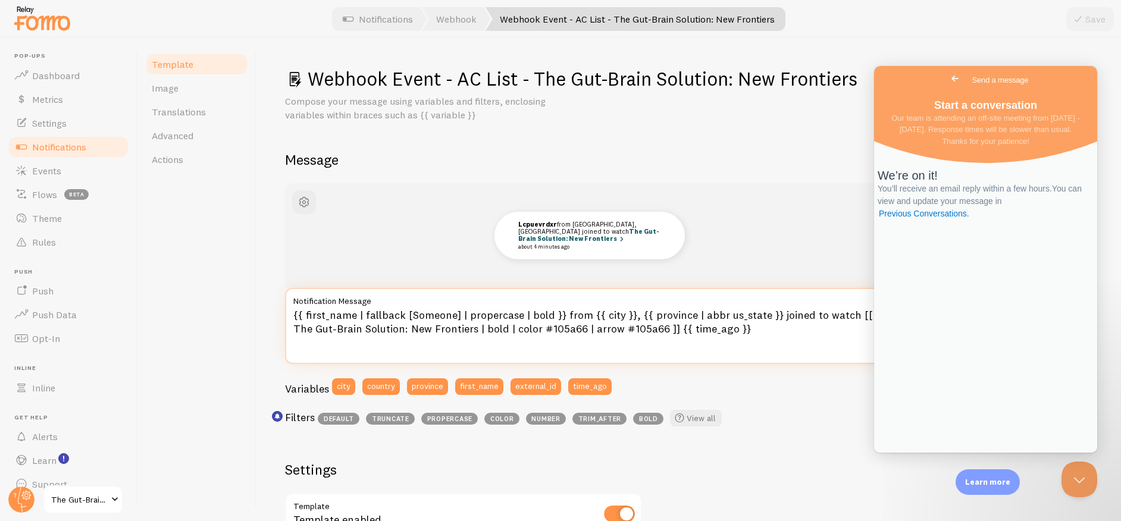
click at [723, 340] on textarea "{{ first_name | fallback [Someone] | propercase | bold }} from {{ city }}, {{ p…" at bounding box center [589, 326] width 609 height 76
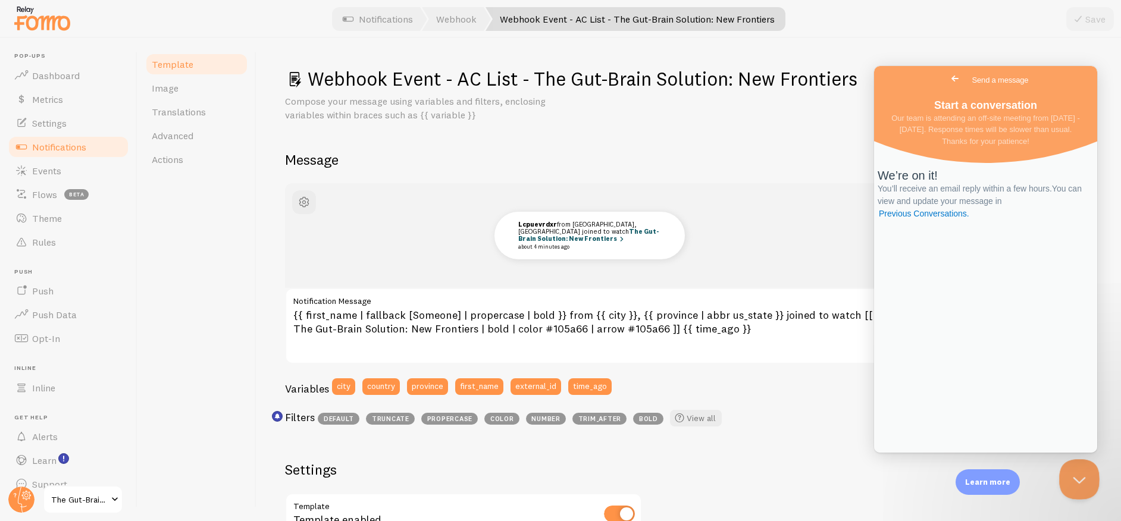
click at [1085, 479] on button "Close Beacon popover" at bounding box center [1077, 477] width 36 height 36
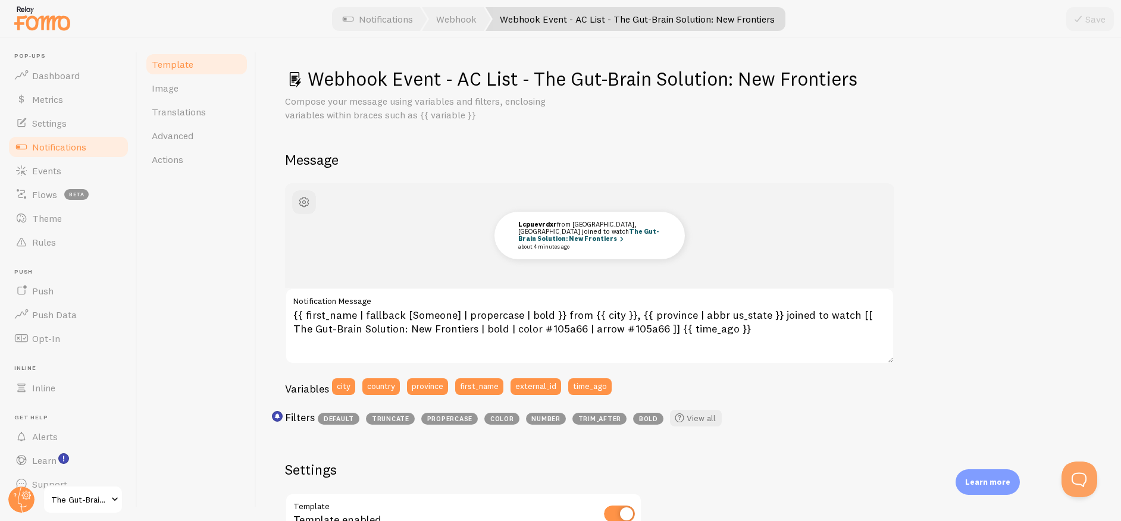
drag, startPoint x: 804, startPoint y: 341, endPoint x: 760, endPoint y: 335, distance: 43.8
click at [804, 341] on textarea "{{ first_name | fallback [Someone] | propercase | bold }} from {{ city }}, {{ p…" at bounding box center [589, 326] width 609 height 76
click at [761, 335] on textarea "{{ first_name | fallback [Someone] | propercase | bold }} from {{ city }}, {{ p…" at bounding box center [589, 326] width 609 height 76
click at [1001, 353] on div "Lcpuevrdxr from [GEOGRAPHIC_DATA], [GEOGRAPHIC_DATA] joined to watch The Gut-Br…" at bounding box center [688, 511] width 807 height 656
click at [900, 225] on div "Lcpuevrdxr from [GEOGRAPHIC_DATA], [GEOGRAPHIC_DATA] joined to watch The Gut-Br…" at bounding box center [688, 511] width 807 height 656
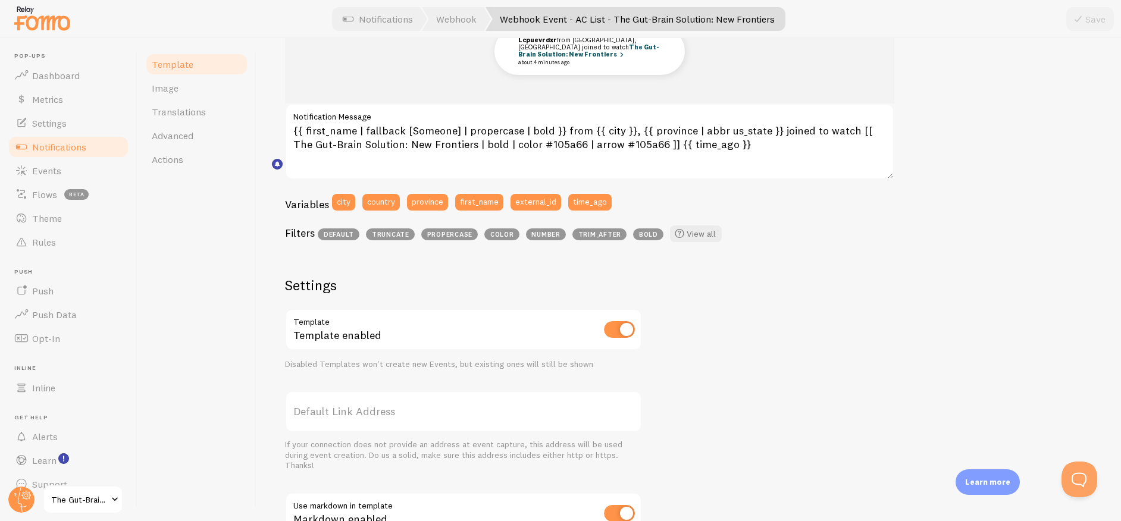
scroll to position [368, 0]
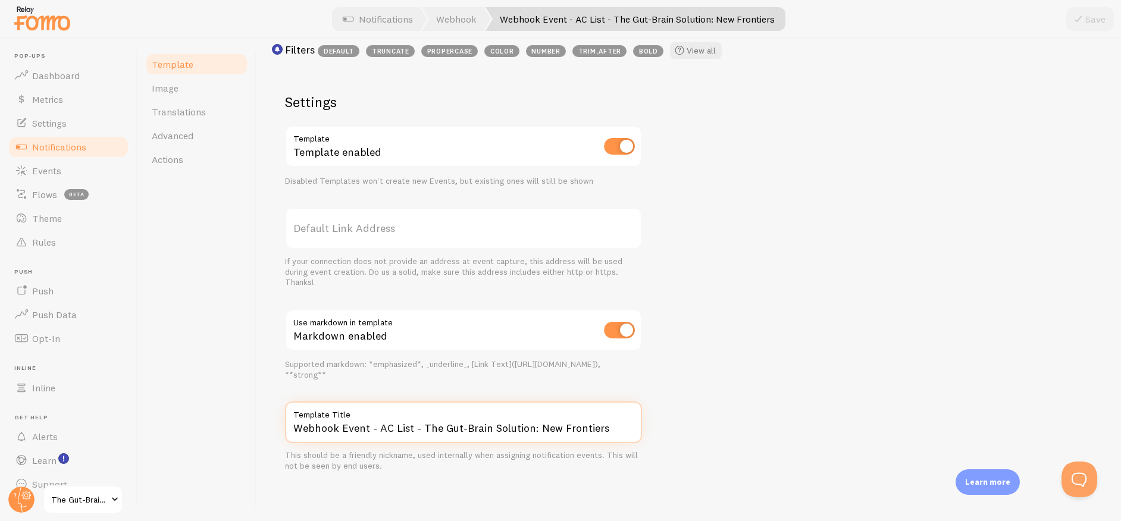
click at [543, 428] on input "Webhook Event - AC List - The Gut-Brain Solution: New Frontiers" at bounding box center [463, 423] width 357 height 42
click at [428, 430] on input "Webhook Event - AC List - The Gut-Brain Solution: New Frontiers" at bounding box center [463, 423] width 357 height 42
drag, startPoint x: 418, startPoint y: 428, endPoint x: 274, endPoint y: 433, distance: 144.0
click at [274, 433] on div "Webhook Event - AC List - The Gut-Brain Solution: New Frontiers Compose your me…" at bounding box center [688, 279] width 864 height 483
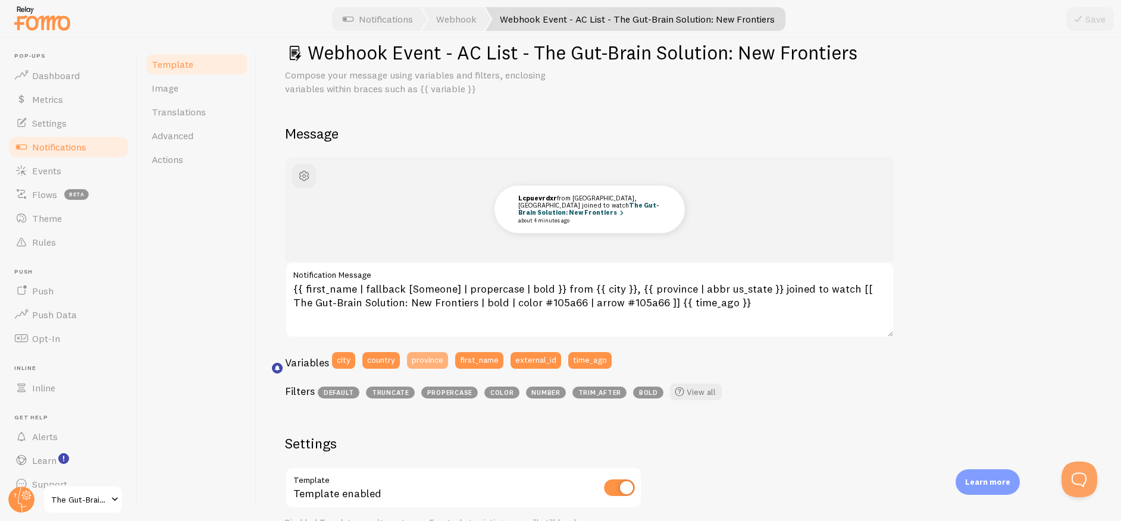
scroll to position [2, 0]
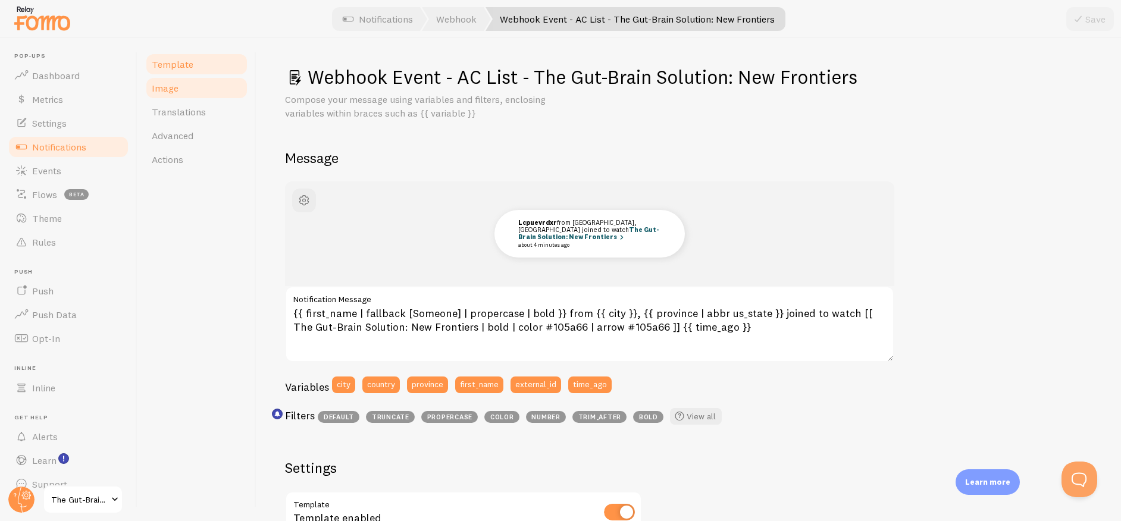
click at [181, 89] on link "Image" at bounding box center [197, 88] width 104 height 24
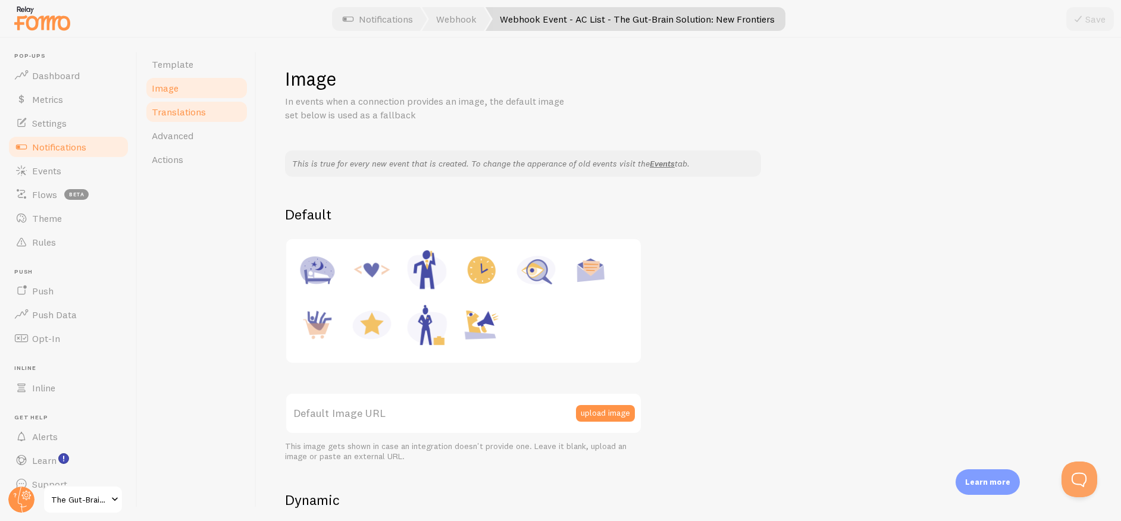
click at [178, 111] on span "Translations" at bounding box center [179, 112] width 54 height 12
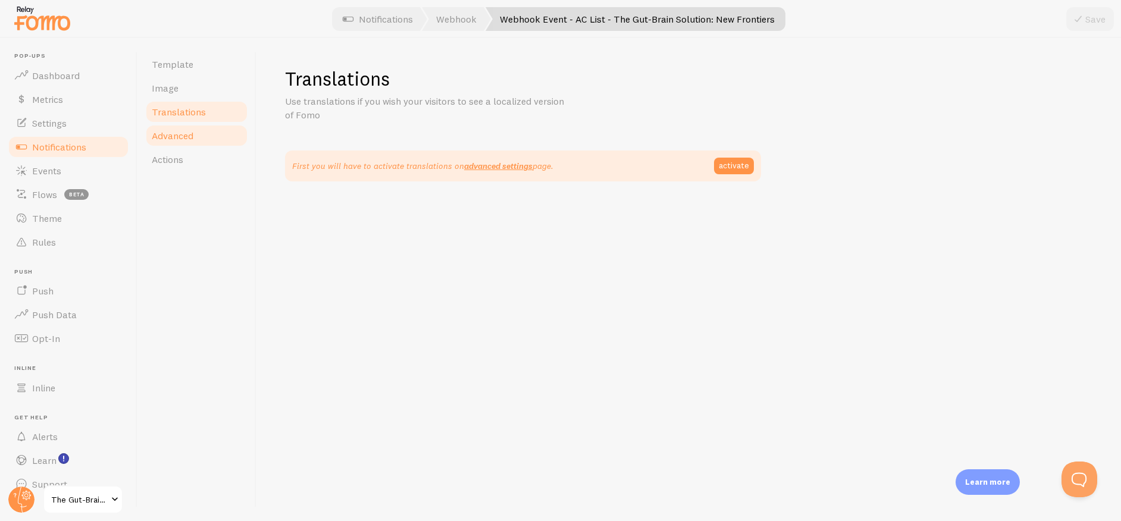
click at [183, 137] on span "Advanced" at bounding box center [173, 136] width 42 height 12
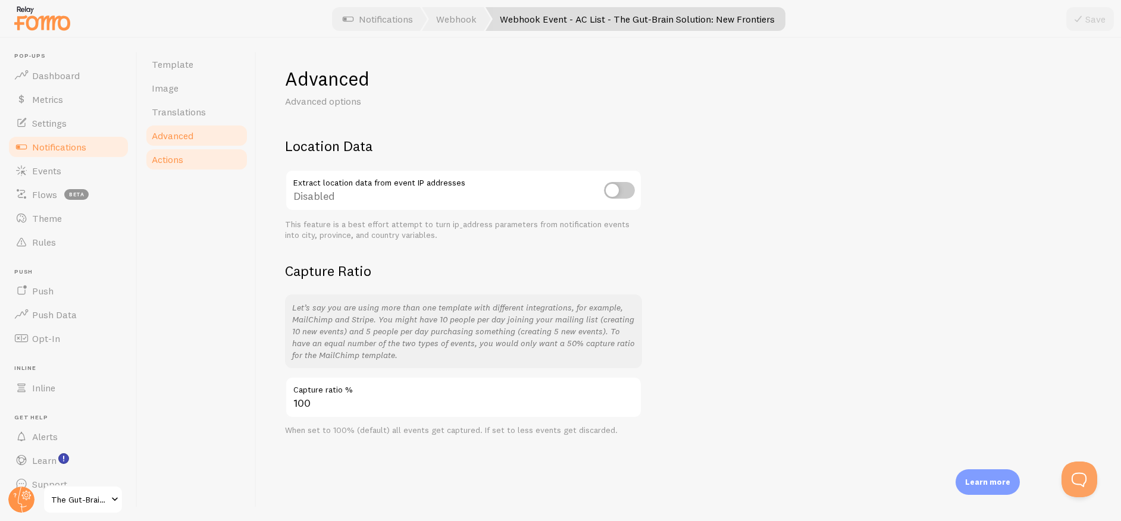
click at [184, 150] on link "Actions" at bounding box center [197, 160] width 104 height 24
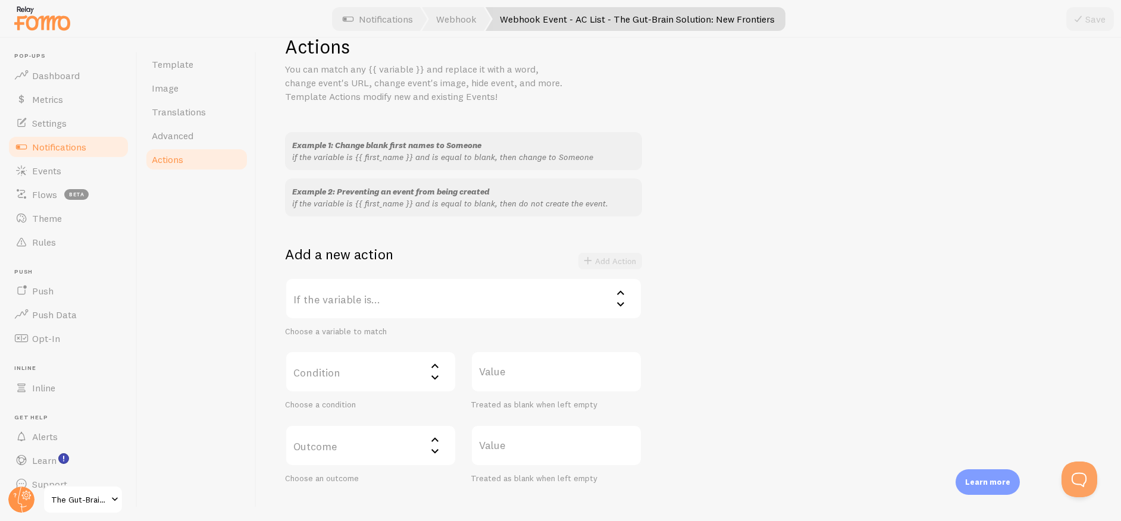
scroll to position [97, 0]
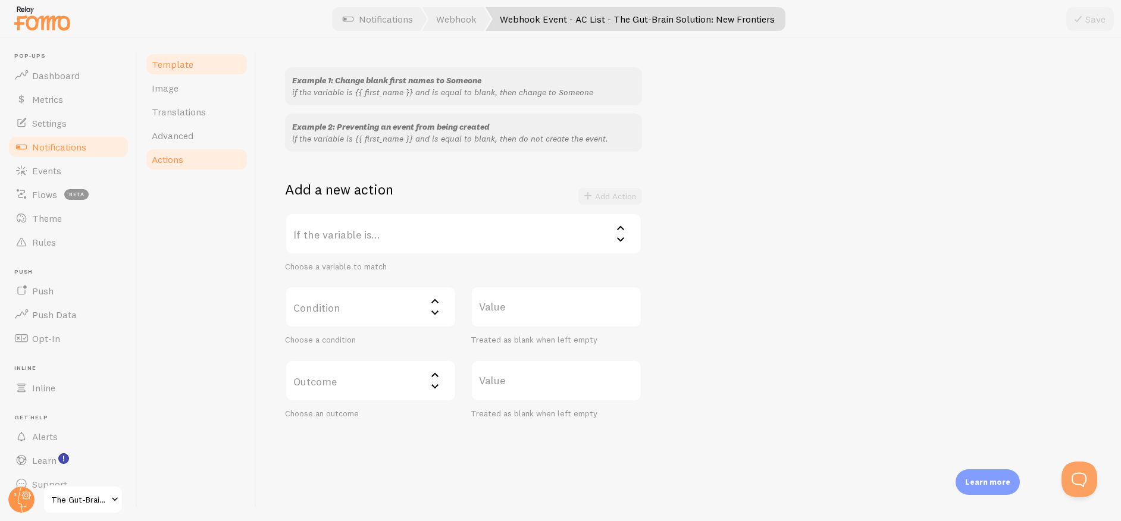
click at [181, 57] on link "Template" at bounding box center [197, 64] width 104 height 24
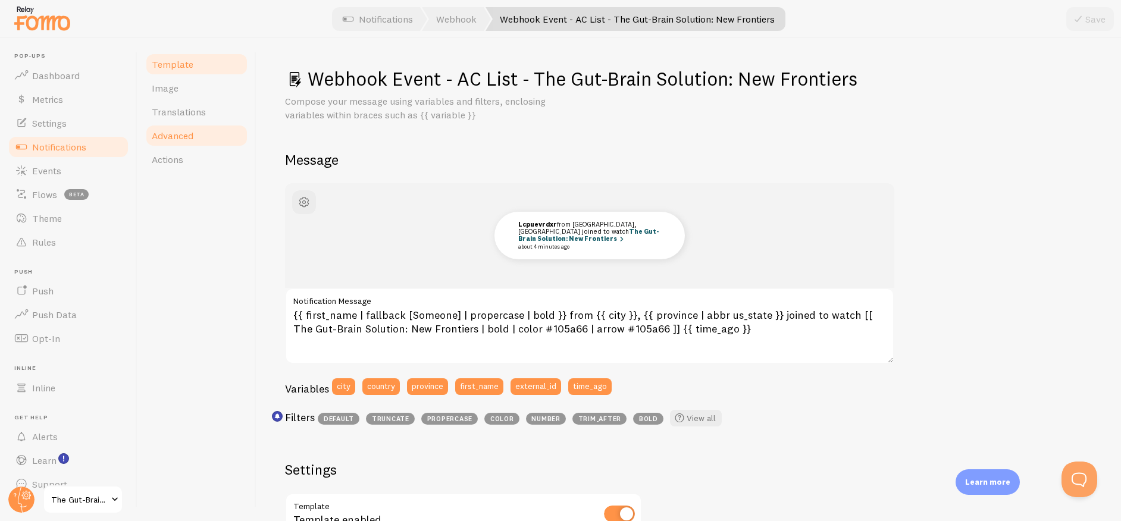
click at [189, 134] on span "Advanced" at bounding box center [173, 136] width 42 height 12
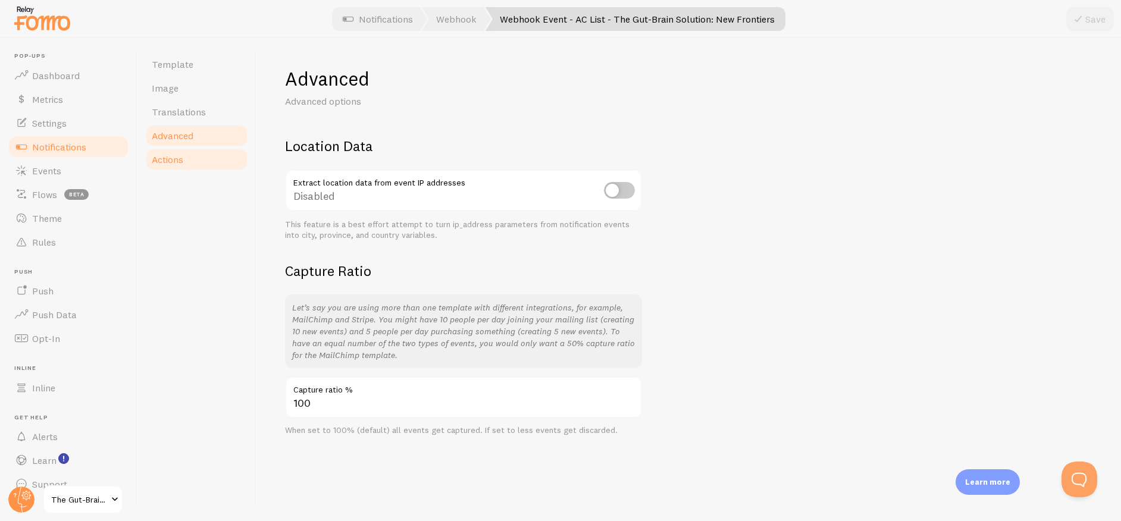
click at [190, 153] on link "Actions" at bounding box center [197, 160] width 104 height 24
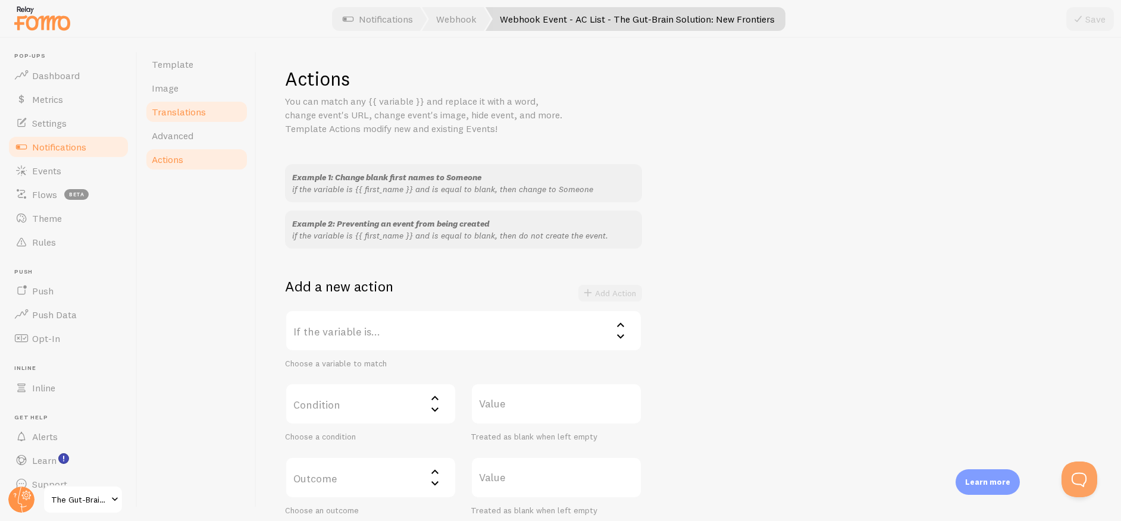
click at [189, 107] on span "Translations" at bounding box center [179, 112] width 54 height 12
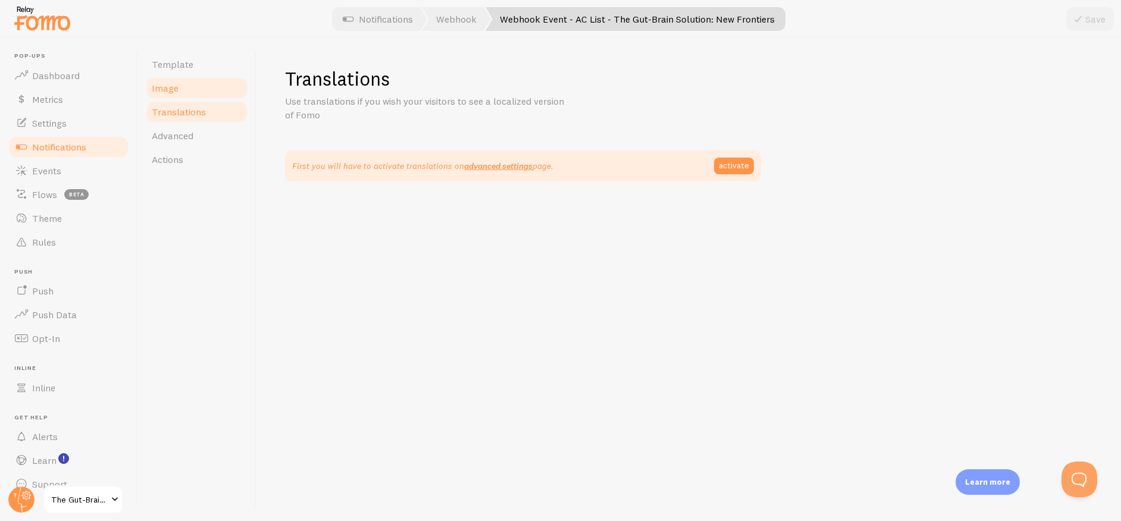
click at [184, 88] on link "Image" at bounding box center [197, 88] width 104 height 24
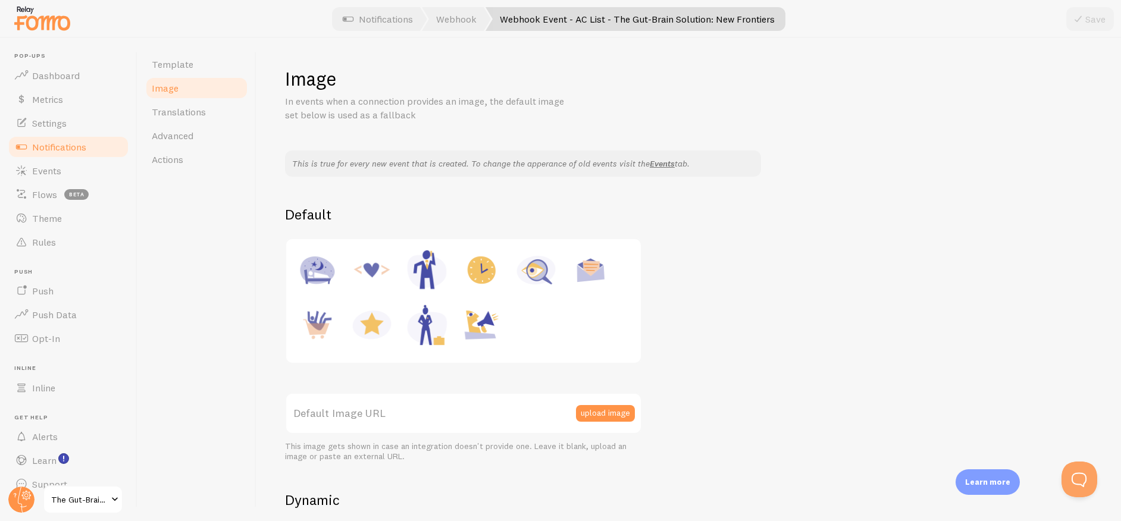
scroll to position [334, 0]
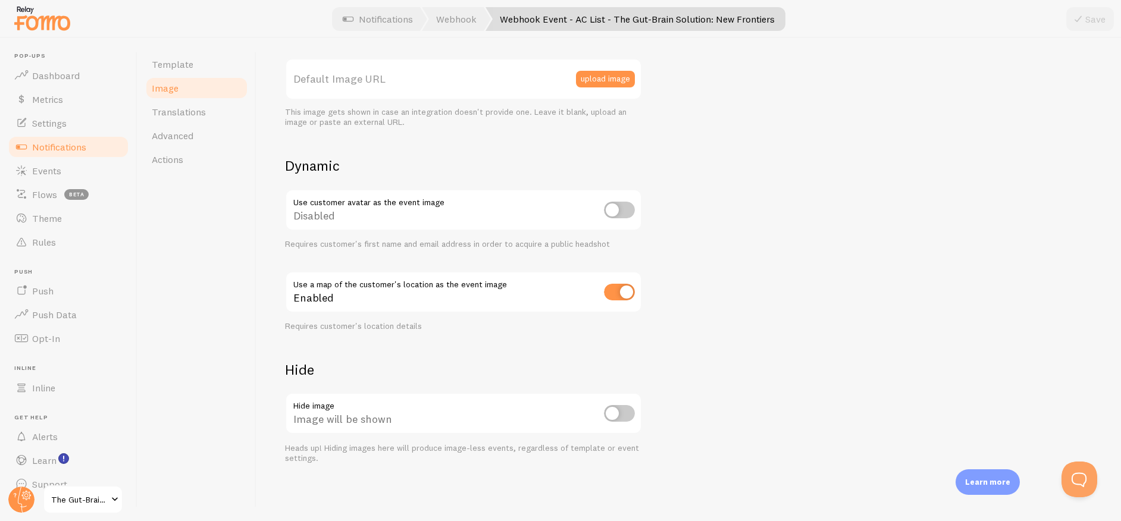
click at [68, 504] on span "The Gut-Brain Solution: New Frontiers" at bounding box center [79, 500] width 57 height 14
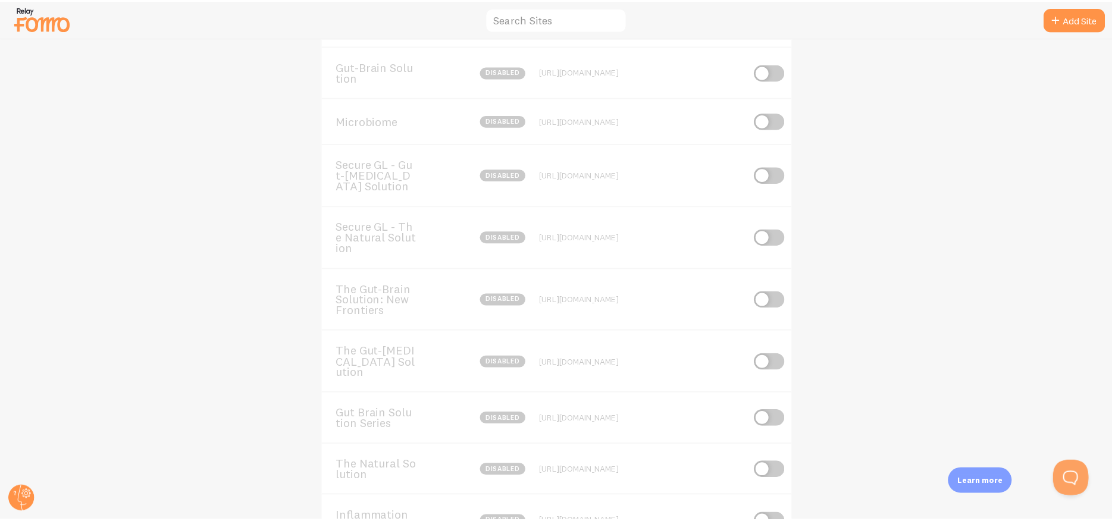
scroll to position [283, 0]
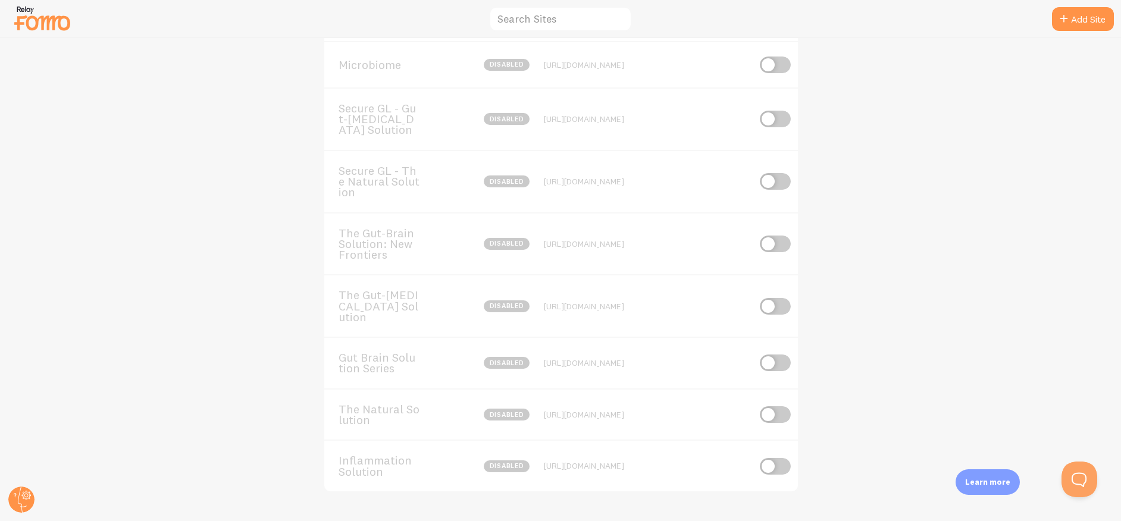
click at [384, 117] on span "Secure GL - Gut-[MEDICAL_DATA] Solution" at bounding box center [387, 119] width 96 height 33
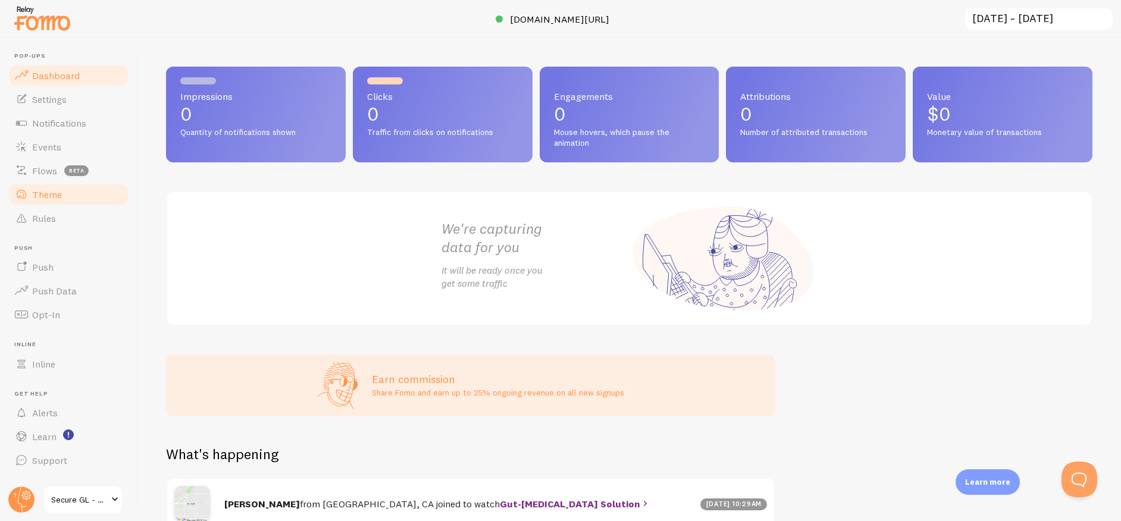
click at [57, 194] on span "Theme" at bounding box center [47, 195] width 30 height 12
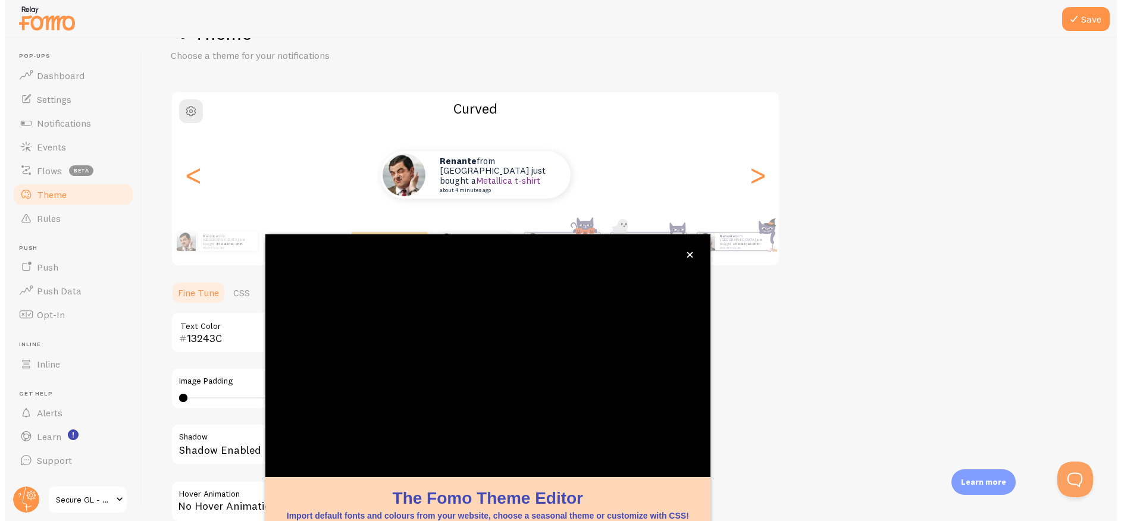
scroll to position [59, 0]
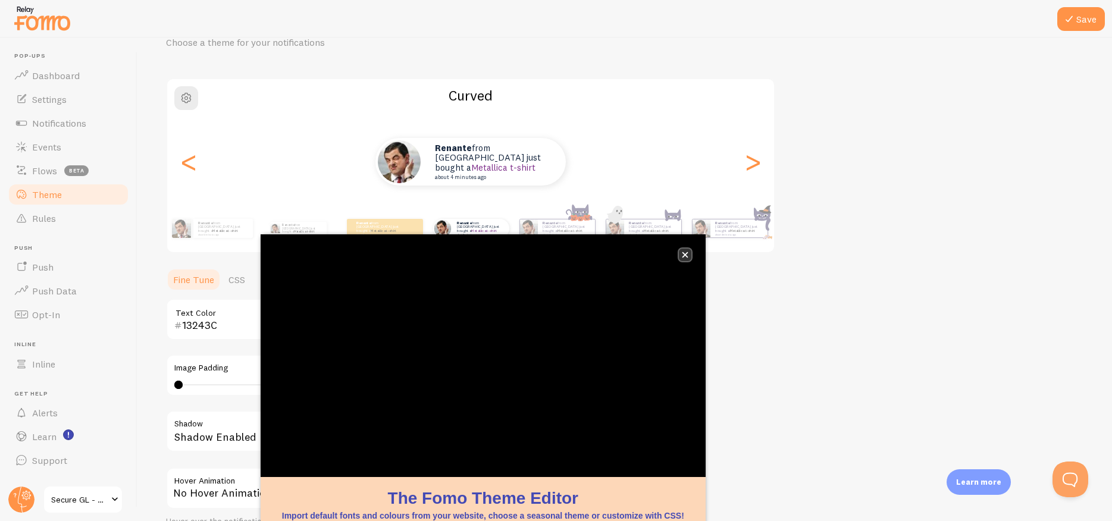
click at [685, 253] on icon "close," at bounding box center [685, 255] width 6 height 6
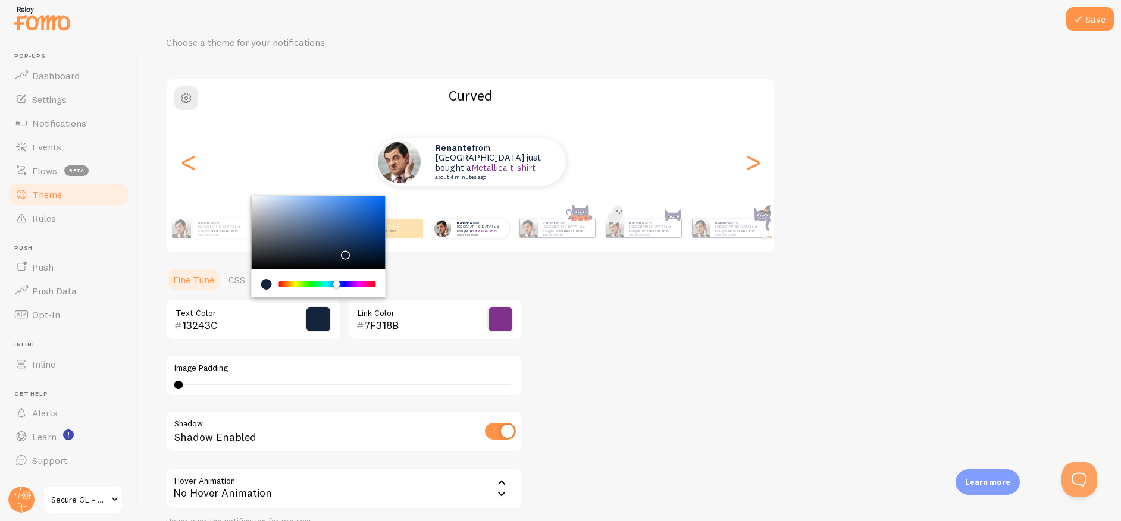
click at [230, 330] on input "13243C" at bounding box center [236, 325] width 109 height 14
click at [374, 326] on input "7F318B" at bounding box center [418, 325] width 109 height 14
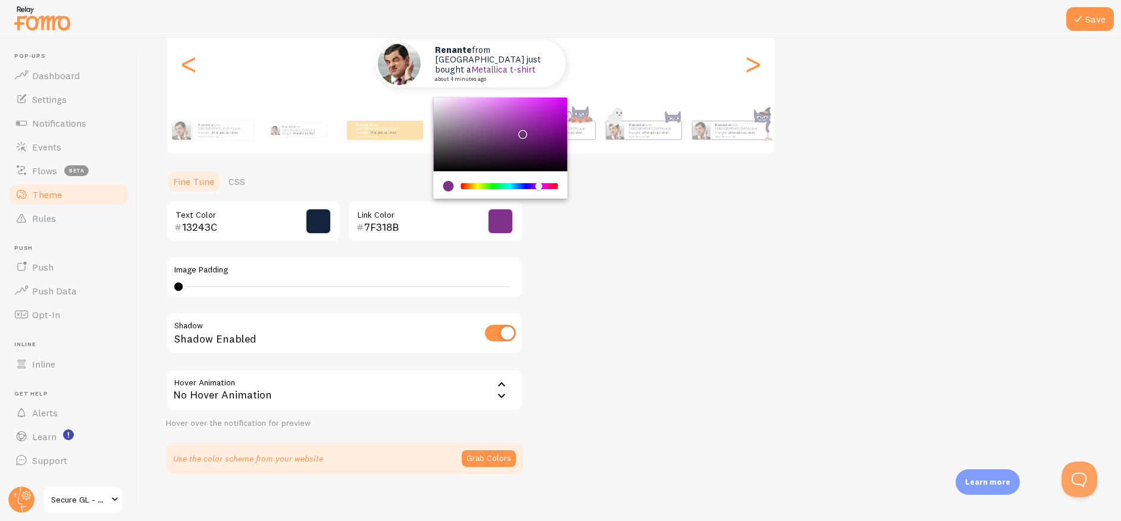
scroll to position [167, 0]
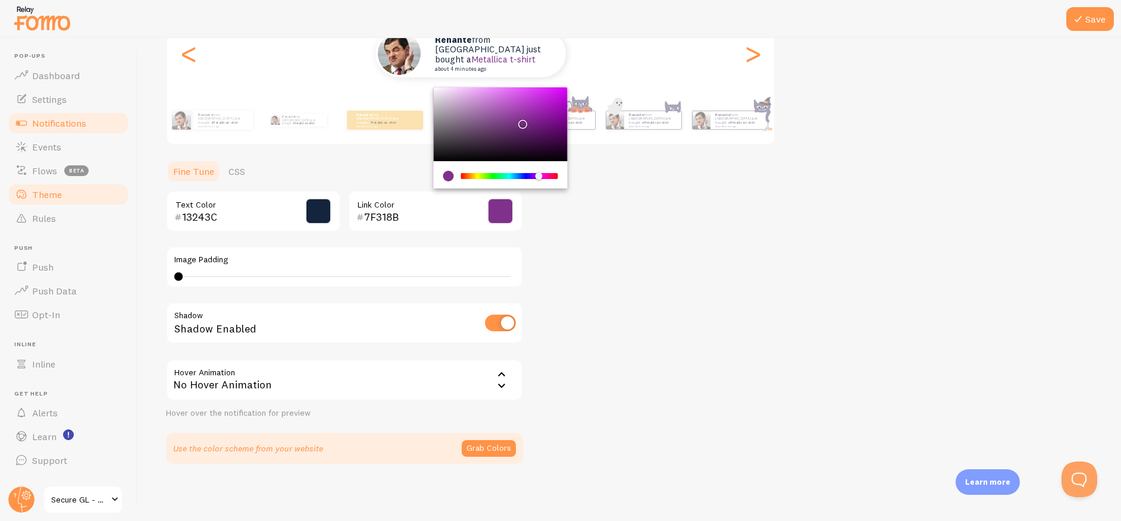
click at [105, 130] on link "Notifications" at bounding box center [68, 123] width 123 height 24
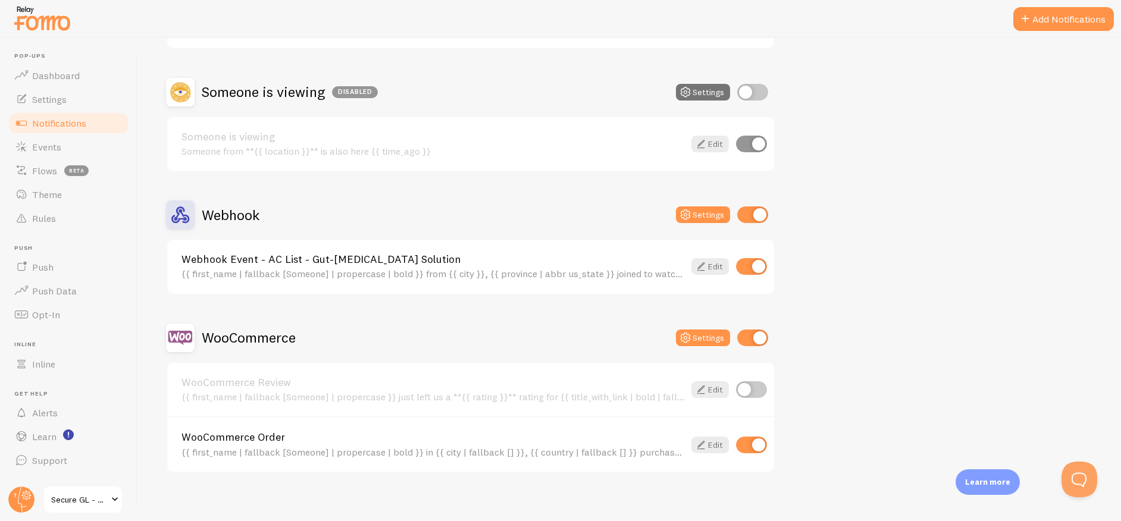
scroll to position [217, 0]
